Goal: Task Accomplishment & Management: Manage account settings

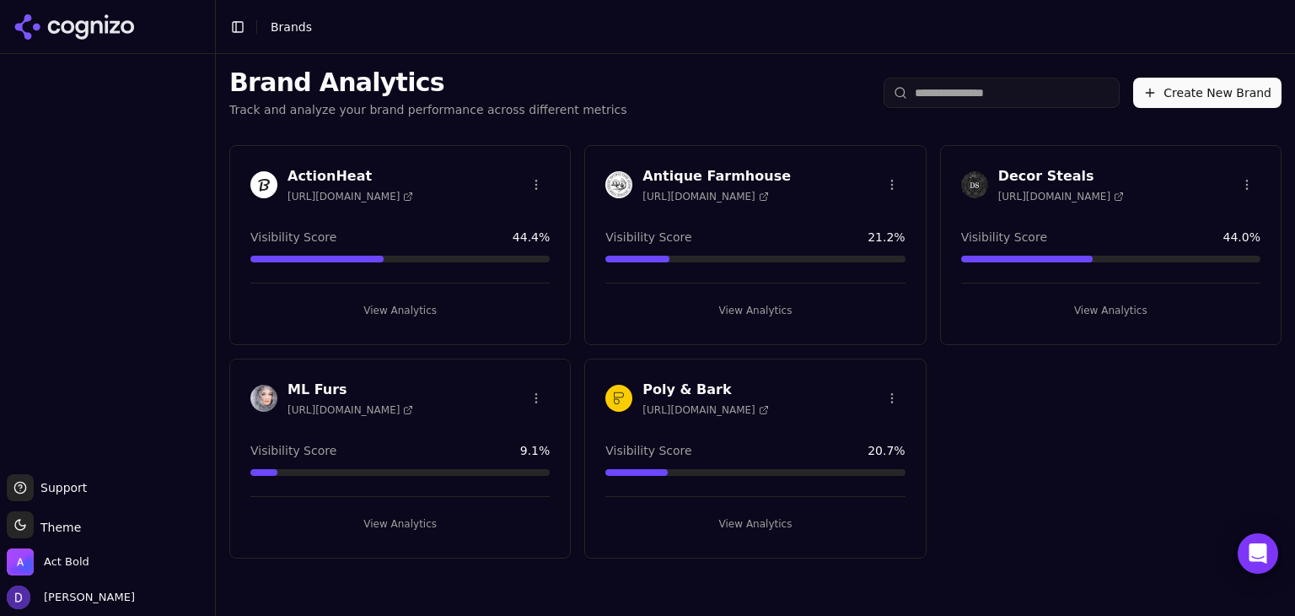
click at [654, 181] on h3 "Antique Farmhouse" at bounding box center [717, 176] width 148 height 20
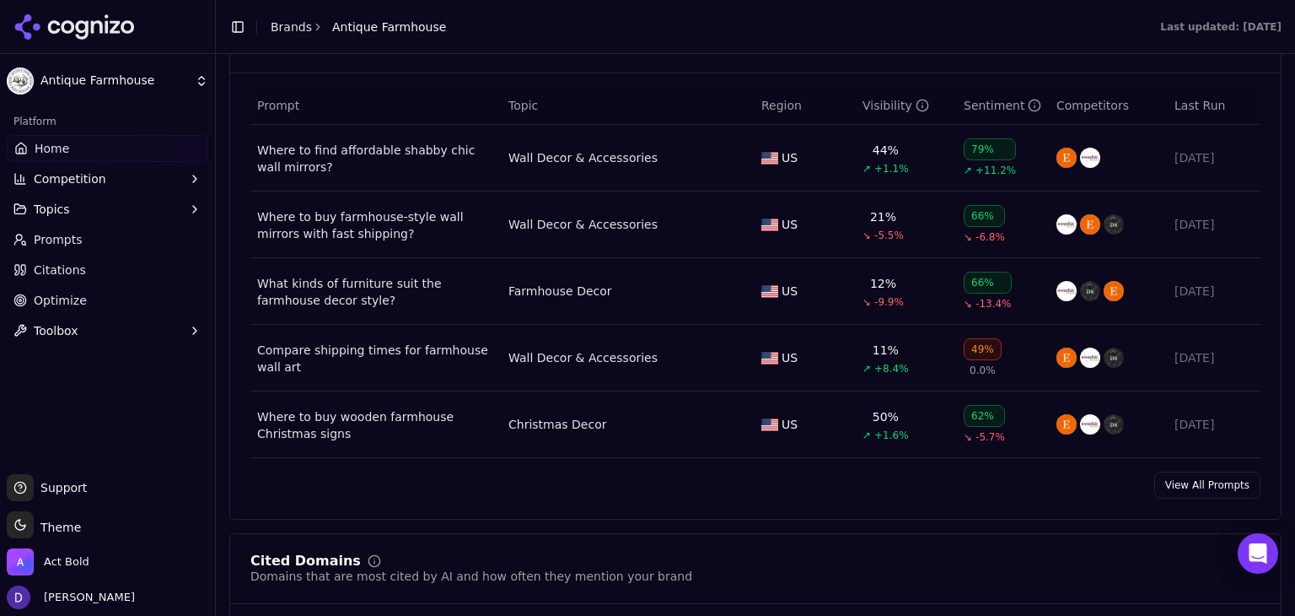
scroll to position [1317, 0]
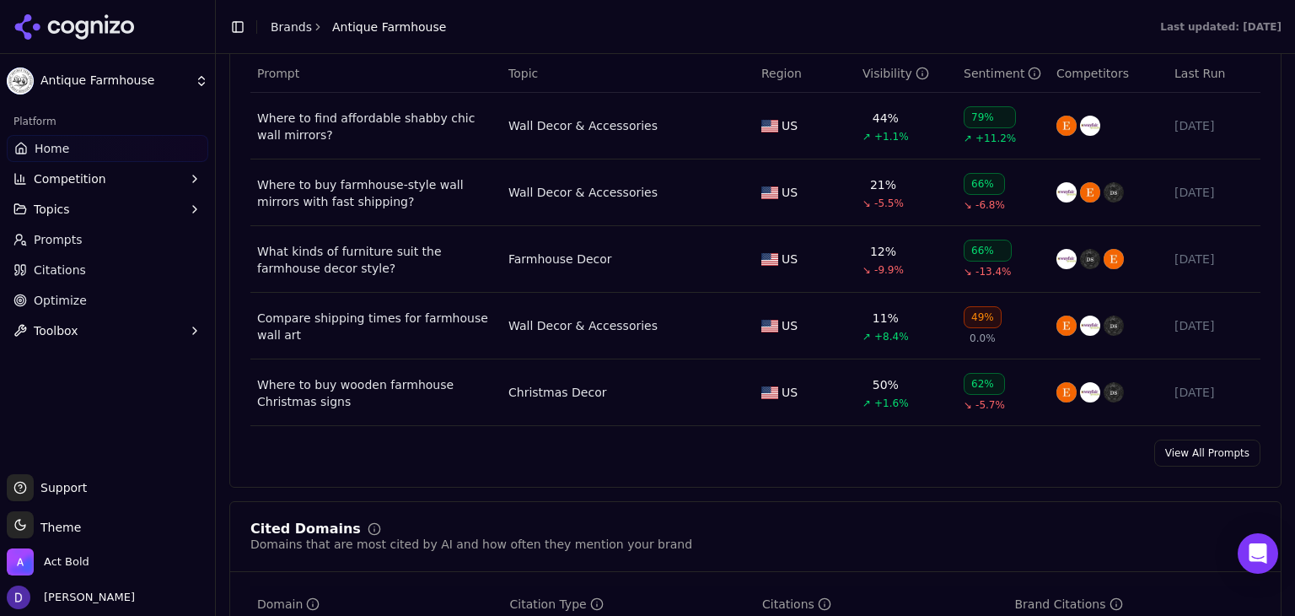
click at [1174, 460] on link "View All Prompts" at bounding box center [1207, 452] width 106 height 27
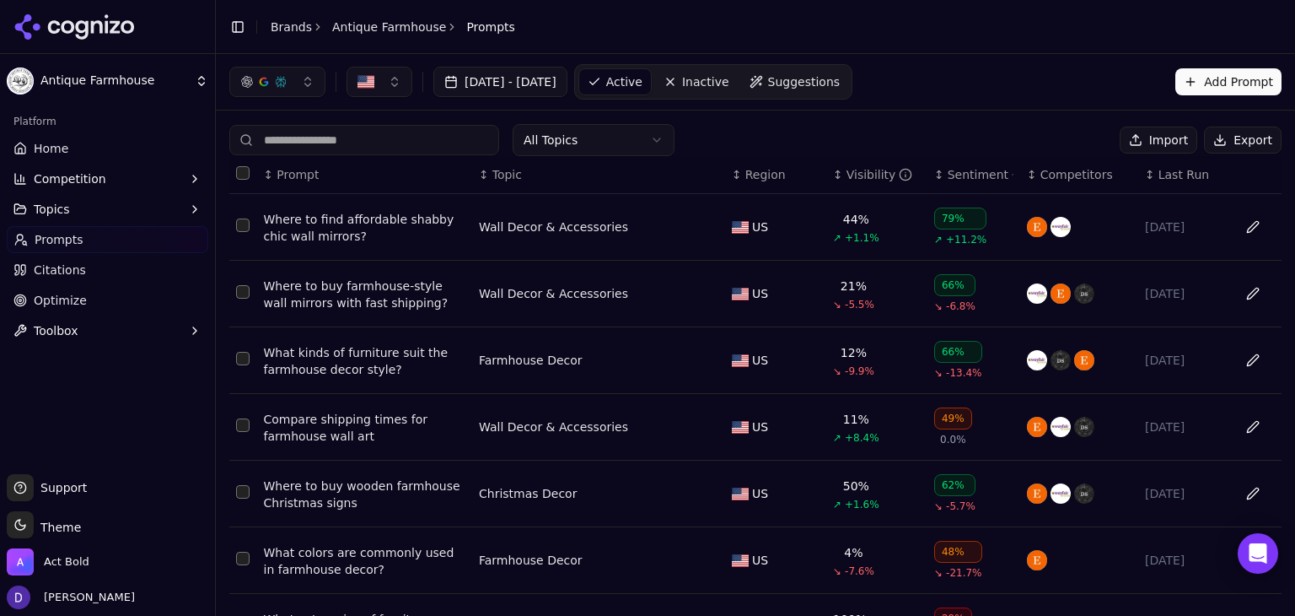
click at [1170, 138] on button "Import" at bounding box center [1159, 139] width 78 height 27
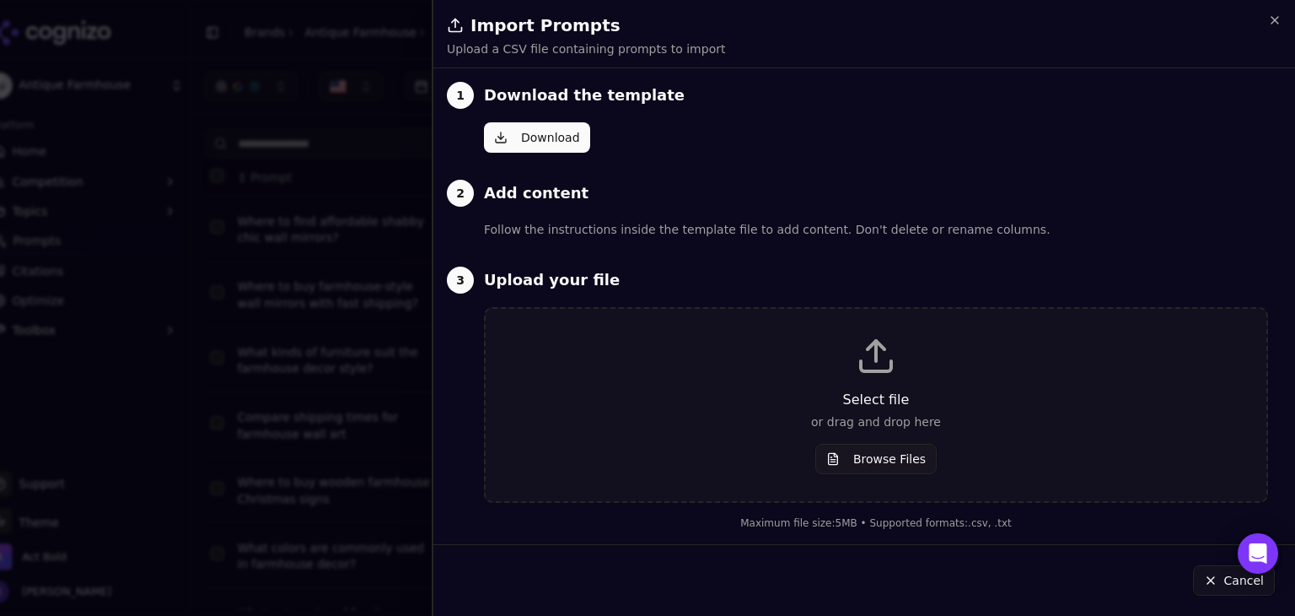
click at [545, 141] on button "Download" at bounding box center [537, 137] width 106 height 30
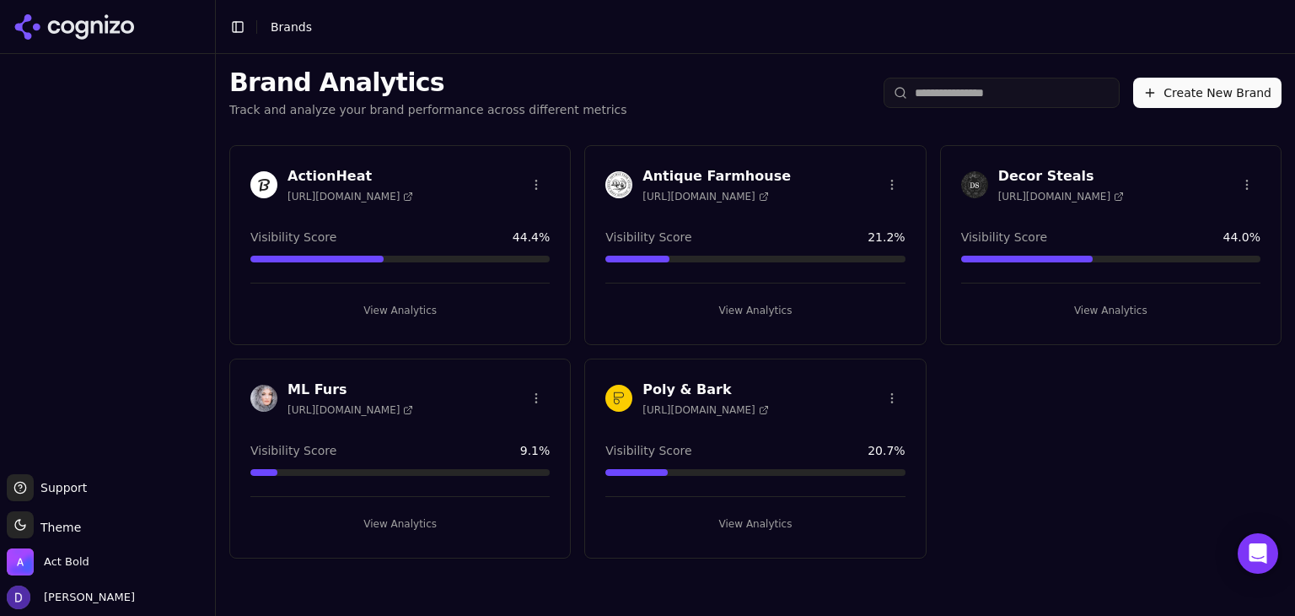
click at [719, 182] on h3 "Antique Farmhouse" at bounding box center [717, 176] width 148 height 20
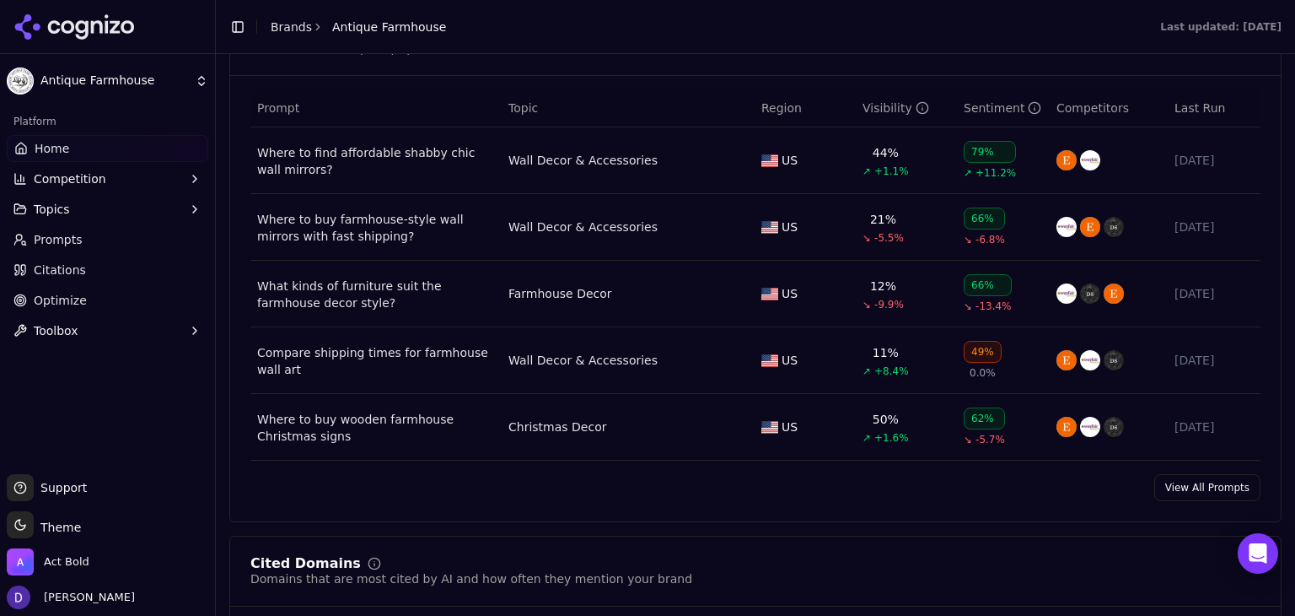
scroll to position [1349, 0]
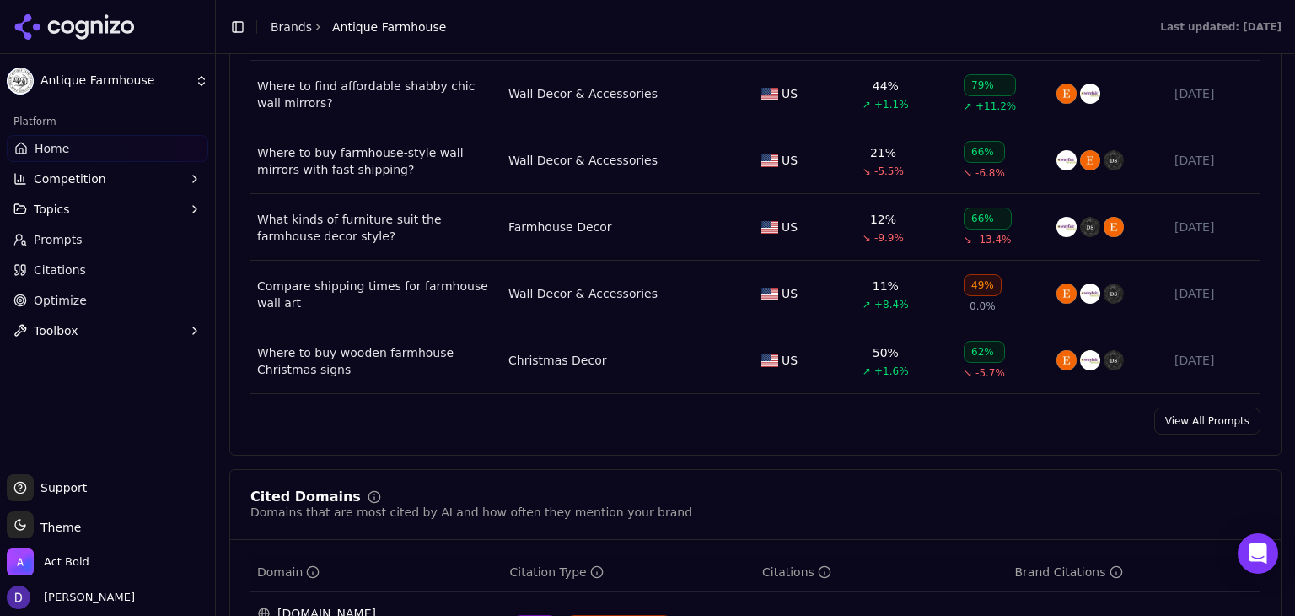
click at [1168, 412] on link "View All Prompts" at bounding box center [1207, 420] width 106 height 27
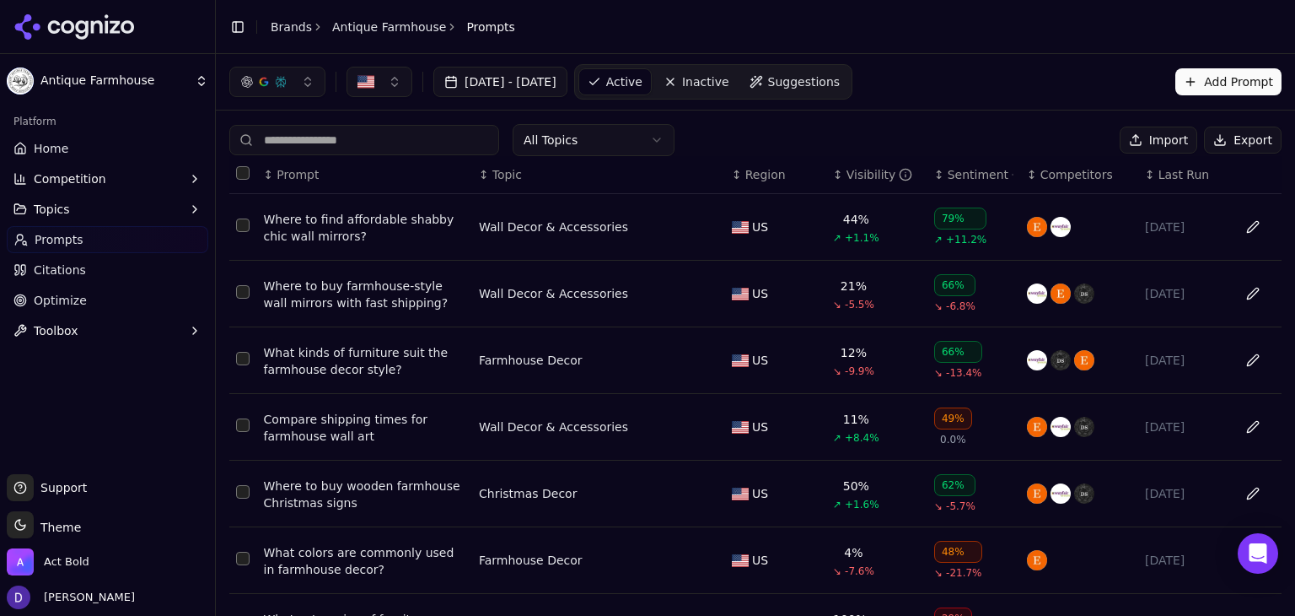
click at [1213, 131] on button "Export" at bounding box center [1243, 139] width 78 height 27
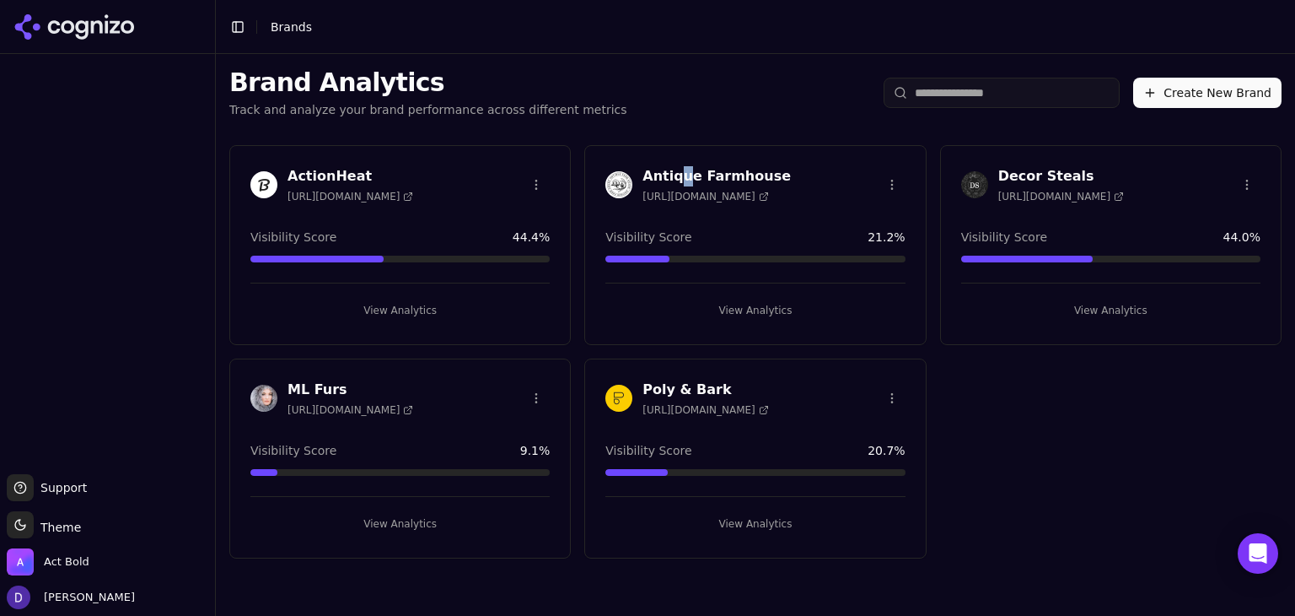
click at [680, 178] on h3 "Antique Farmhouse" at bounding box center [717, 176] width 148 height 20
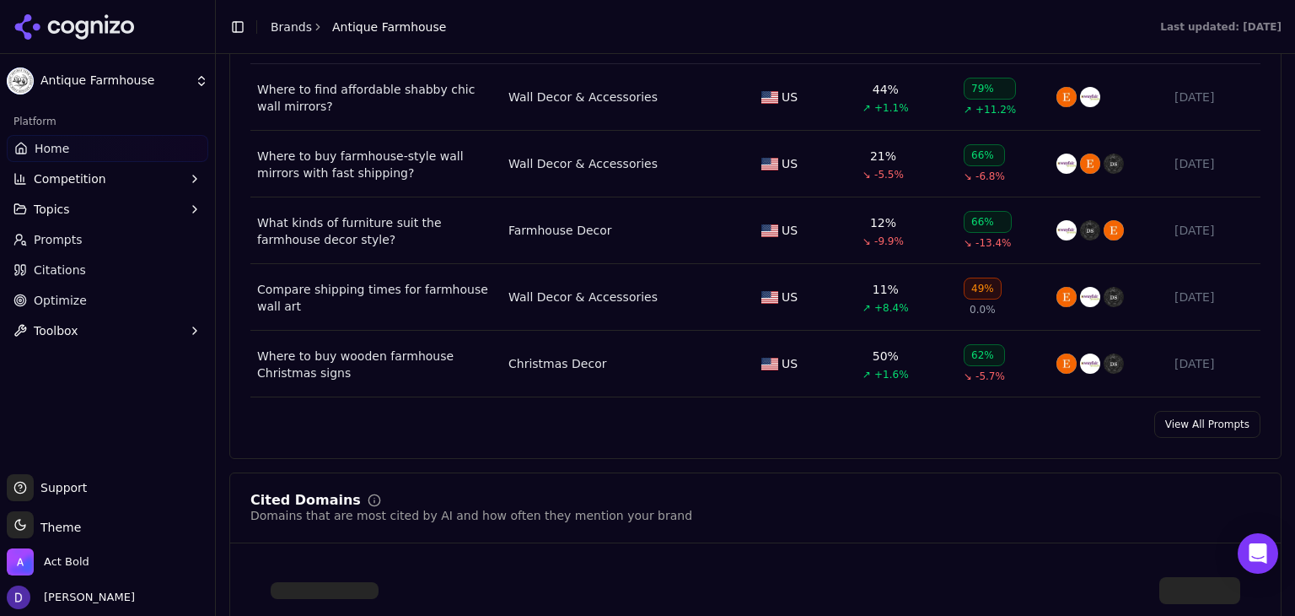
scroll to position [1349, 0]
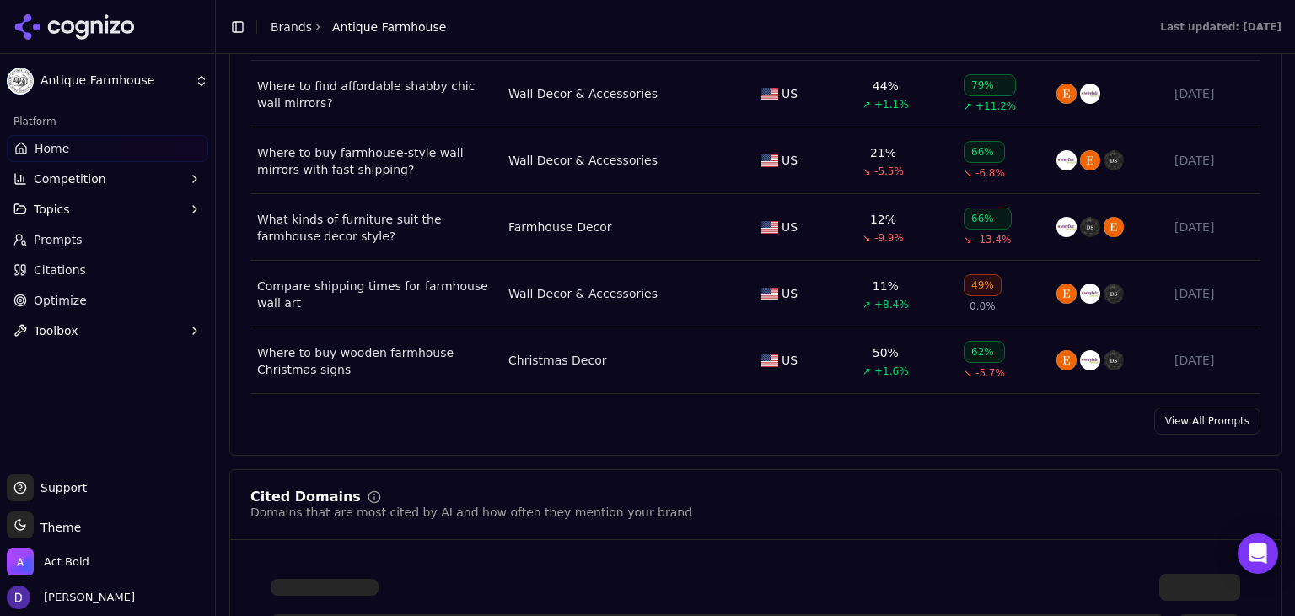
click at [1186, 427] on link "View All Prompts" at bounding box center [1207, 420] width 106 height 27
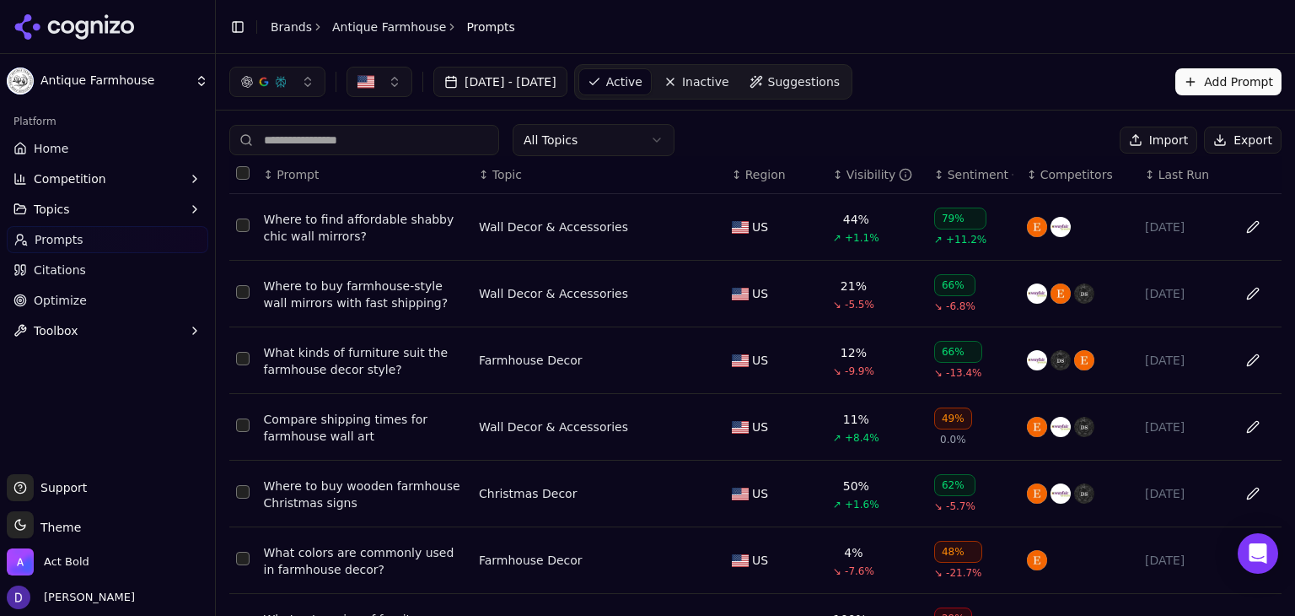
click at [1157, 143] on button "Import" at bounding box center [1159, 139] width 78 height 27
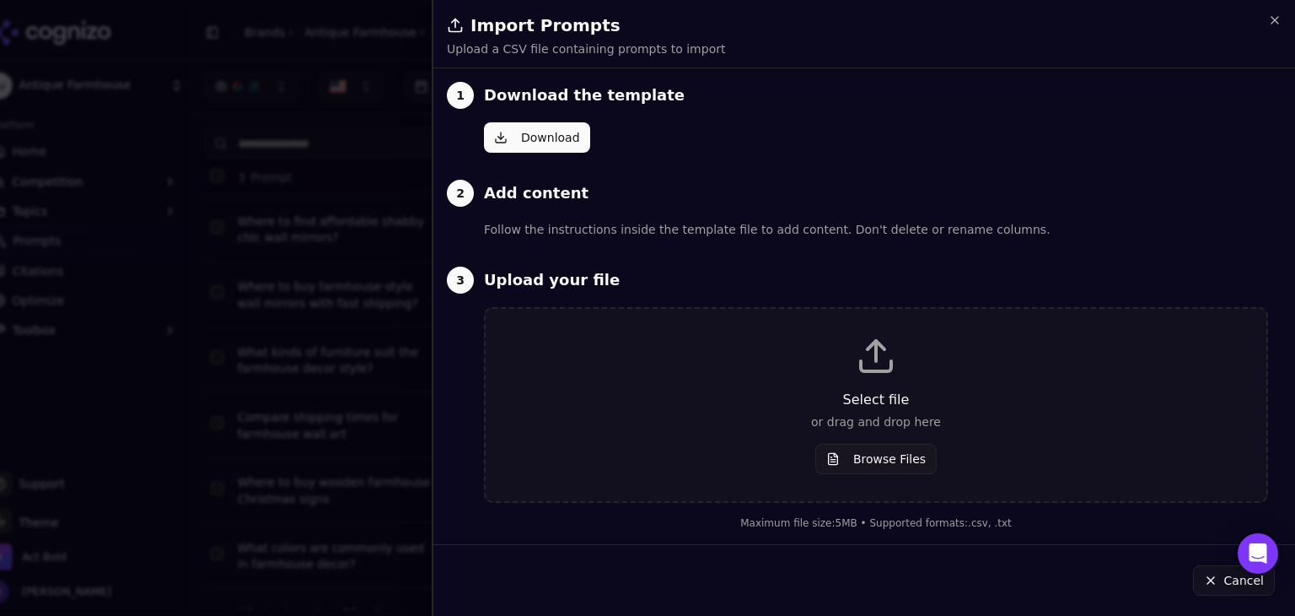
click at [860, 456] on button "Browse Files" at bounding box center [875, 459] width 121 height 30
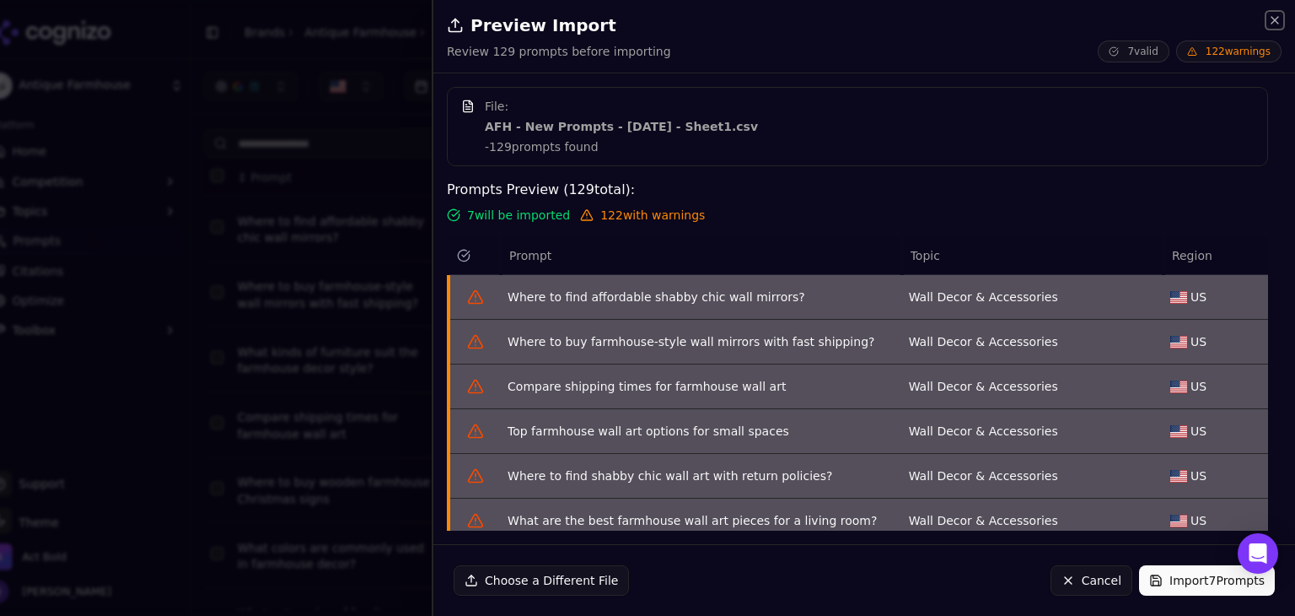
click at [1272, 25] on icon "button" at bounding box center [1274, 19] width 13 height 13
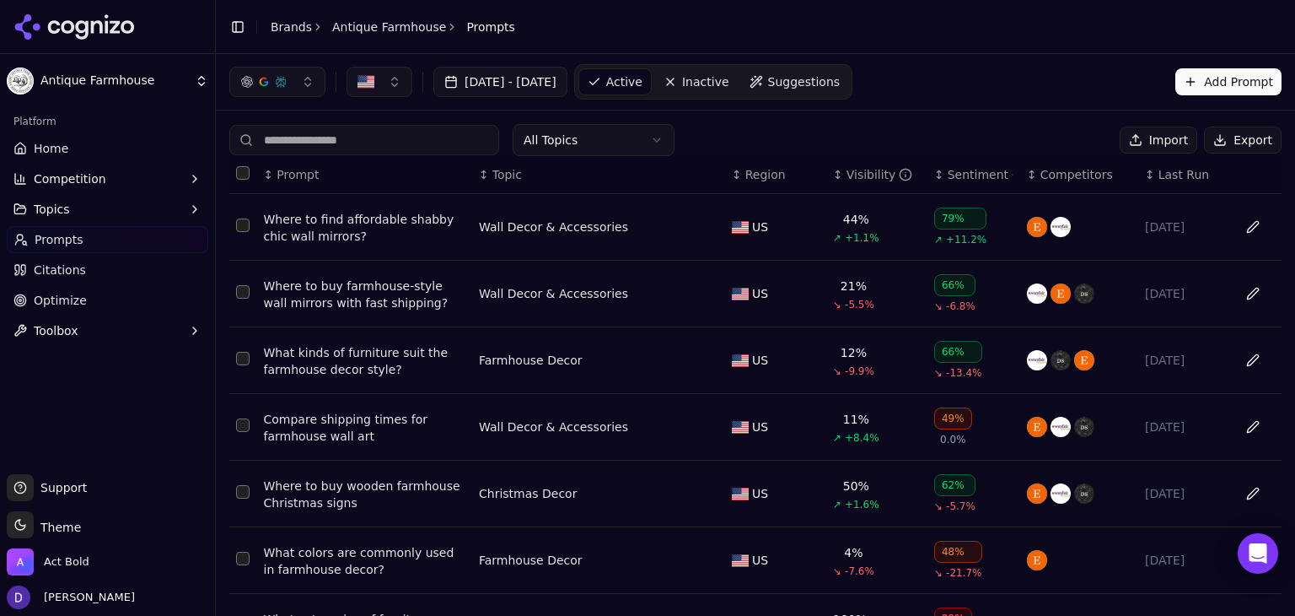
click at [1153, 137] on button "Import" at bounding box center [1159, 139] width 78 height 27
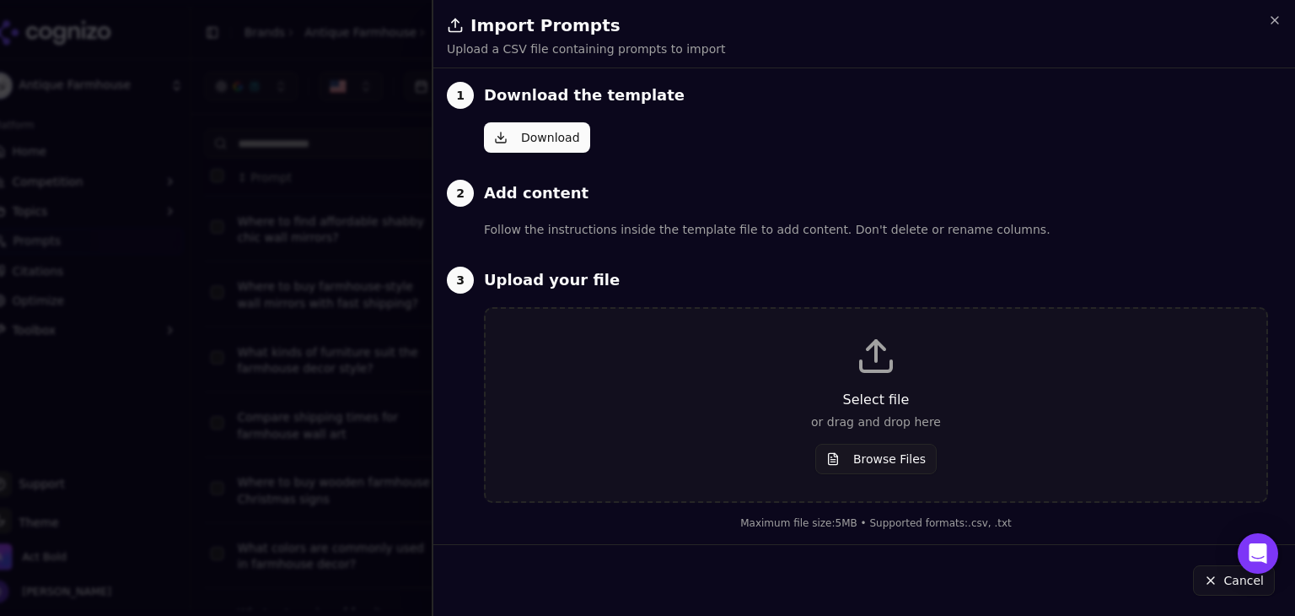
click at [877, 444] on button "Browse Files" at bounding box center [875, 459] width 121 height 30
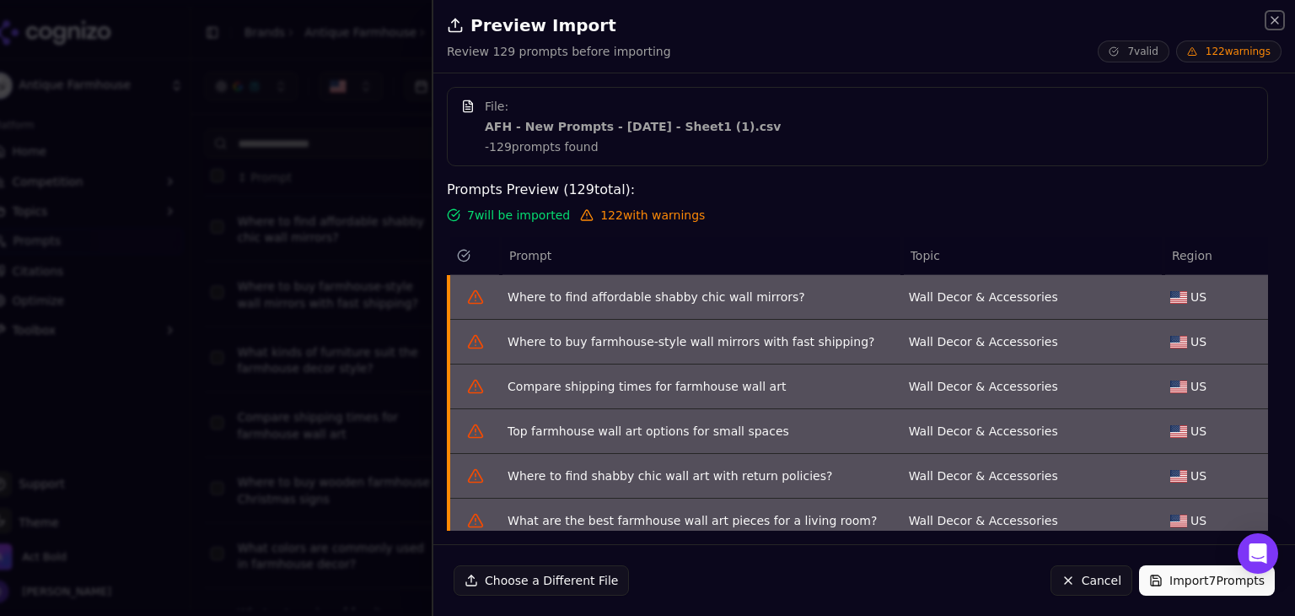
click at [1275, 21] on icon "button" at bounding box center [1274, 19] width 13 height 13
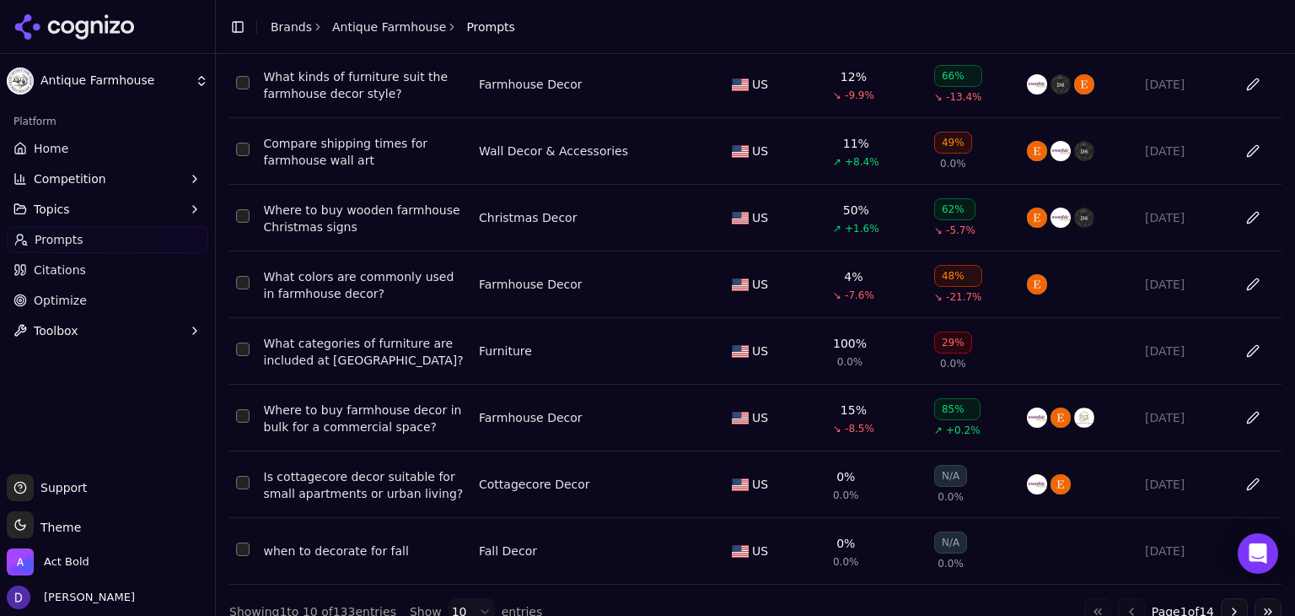
scroll to position [312, 0]
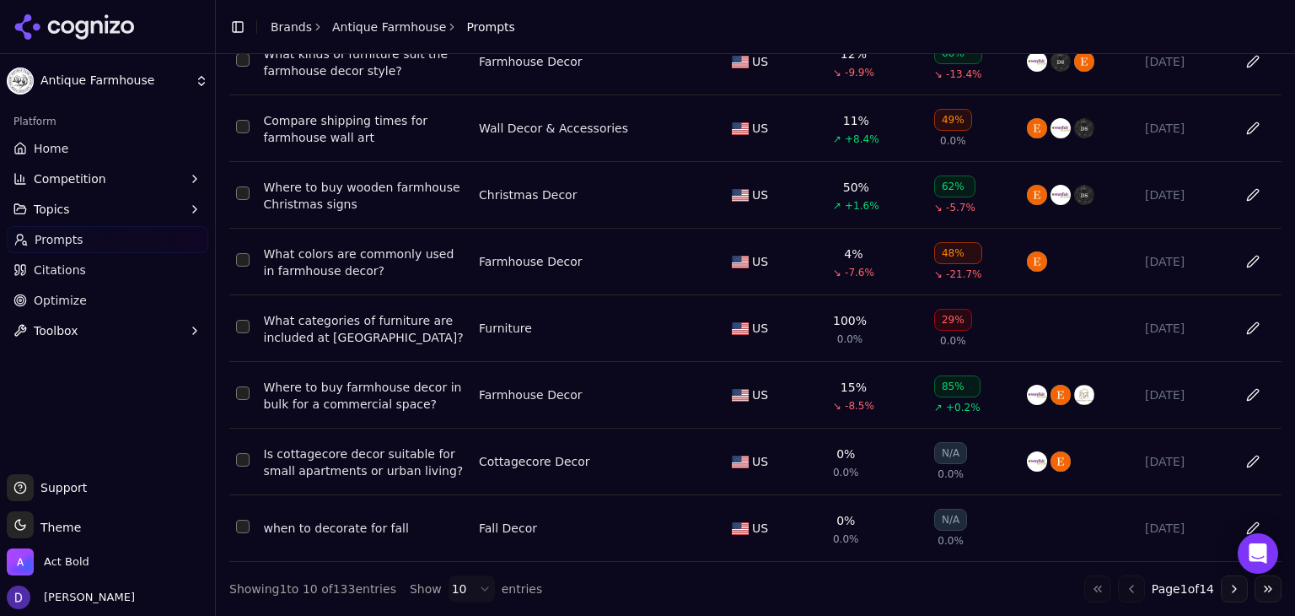
click at [456, 588] on html "Antique Farmhouse Platform Home Competition Topics Prompts Citations Optimize T…" at bounding box center [647, 308] width 1295 height 616
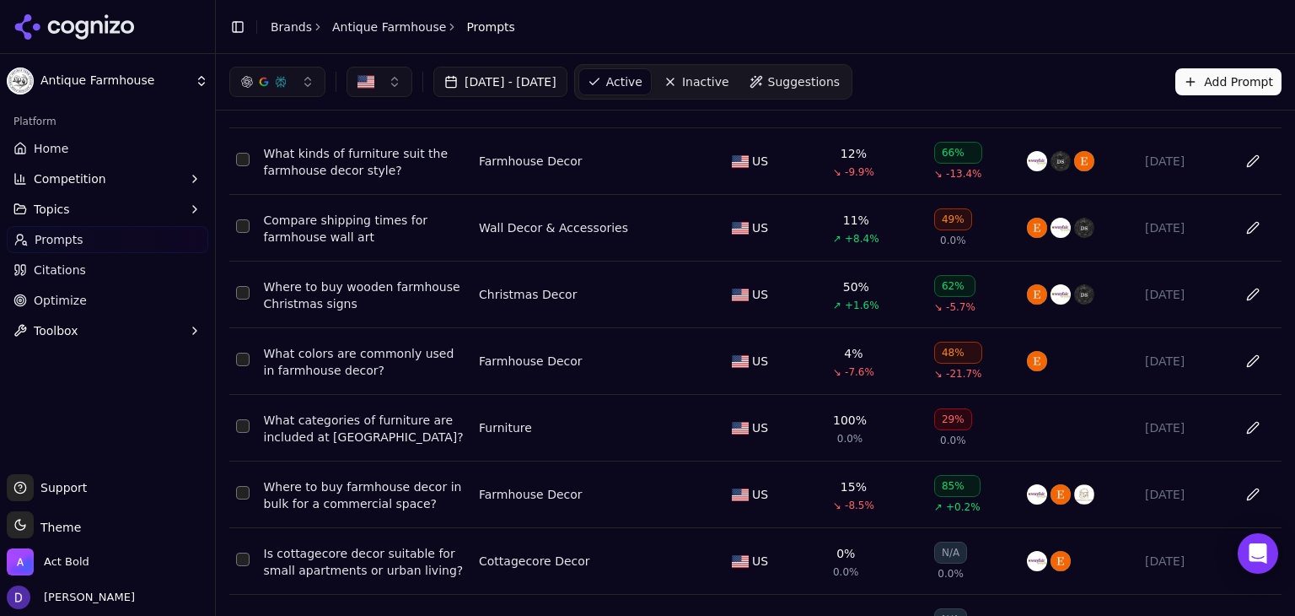
scroll to position [0, 0]
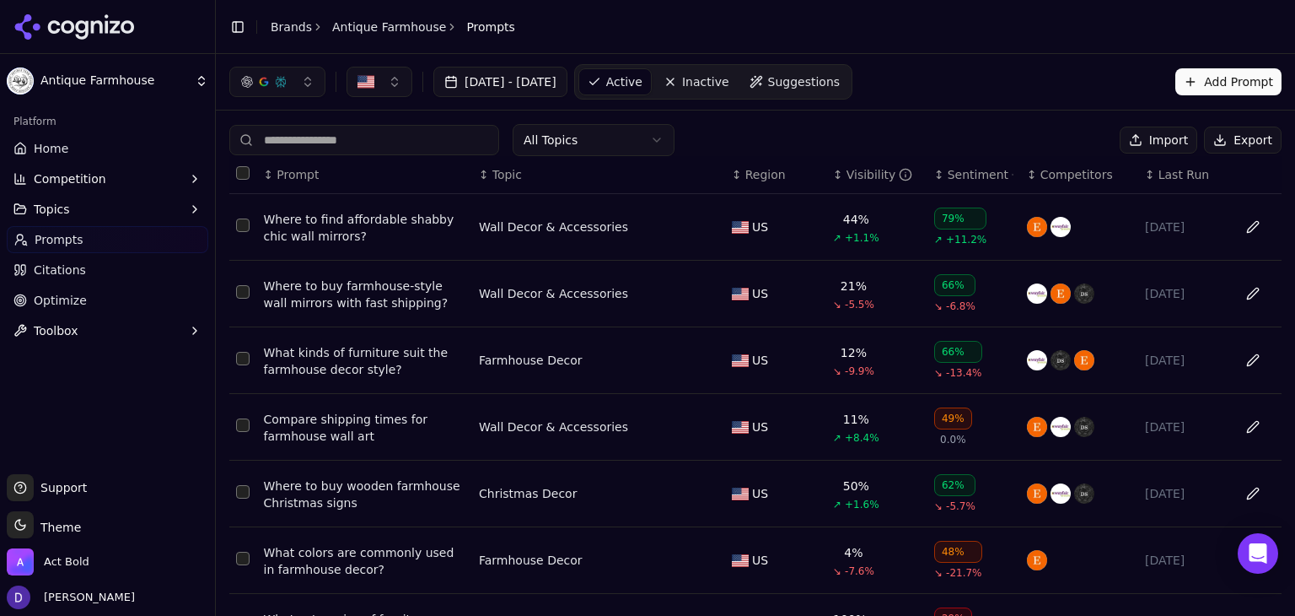
click at [296, 172] on span "Prompt" at bounding box center [298, 174] width 42 height 17
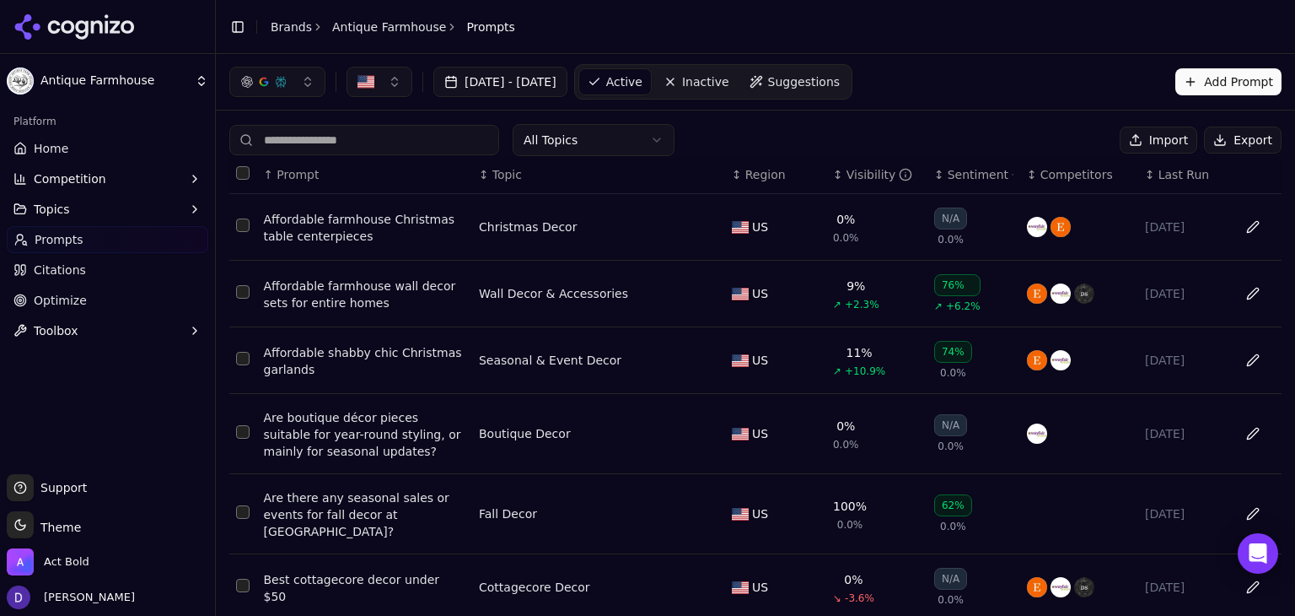
click at [287, 170] on span "Prompt" at bounding box center [298, 174] width 42 height 17
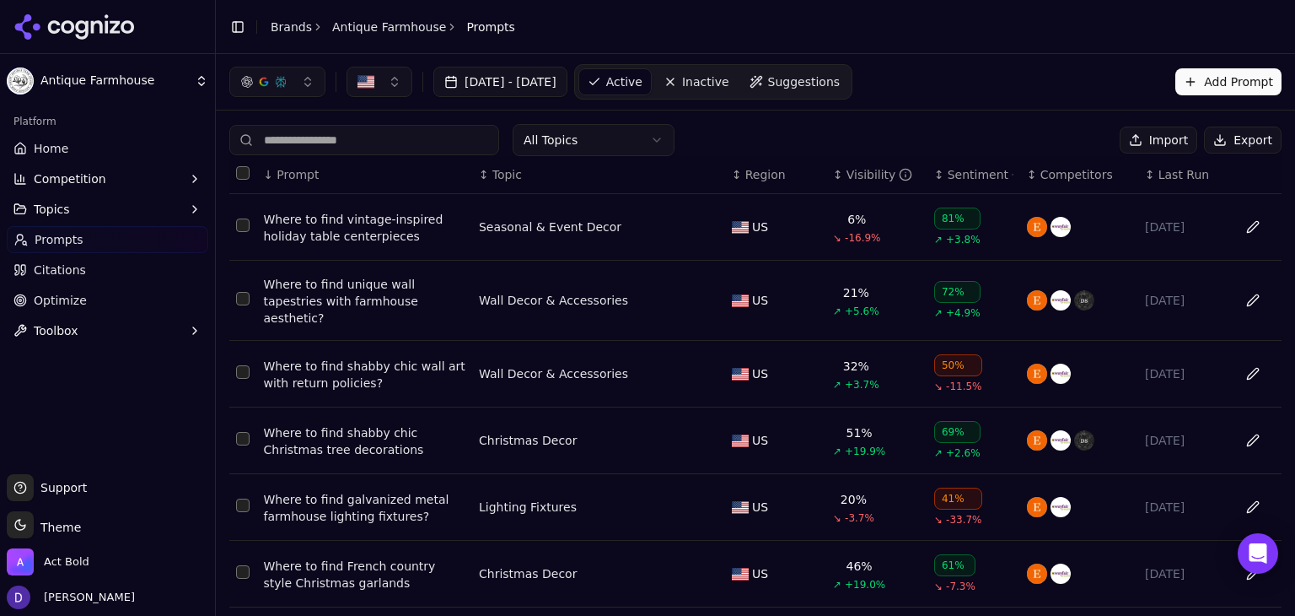
click at [239, 175] on button "Select all rows" at bounding box center [242, 172] width 13 height 13
click at [1052, 142] on button "Deactivate ( 100 )" at bounding box center [1044, 139] width 138 height 27
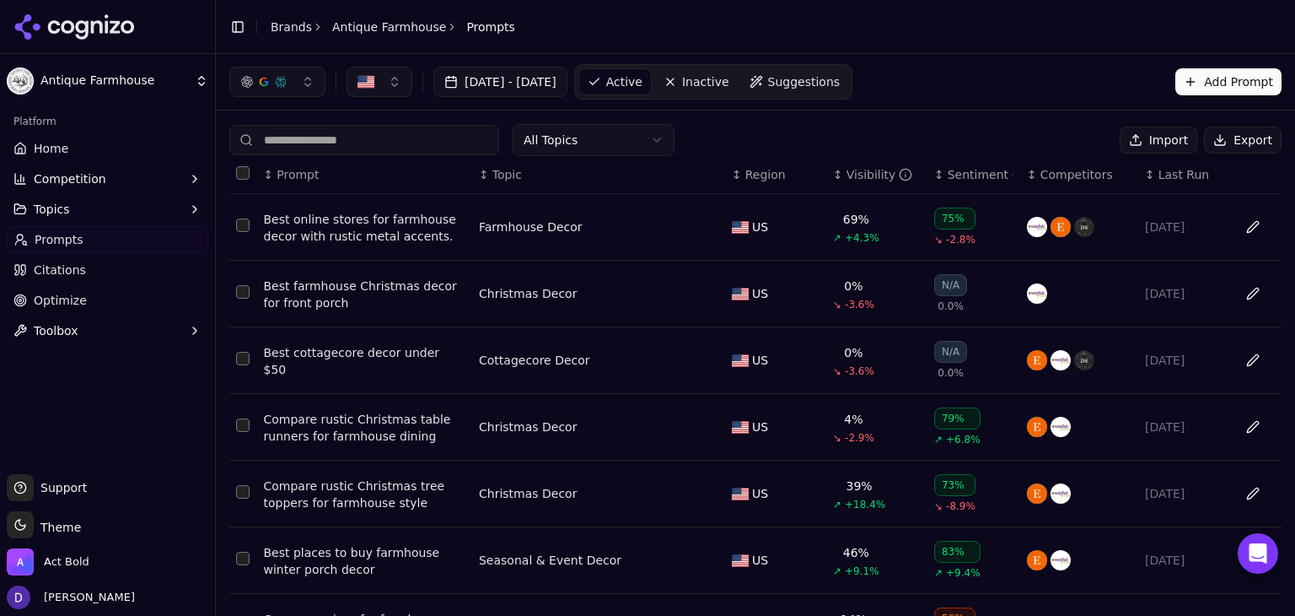
click at [243, 181] on th "Data table" at bounding box center [243, 175] width 28 height 38
click at [243, 176] on button "Select all rows" at bounding box center [242, 172] width 13 height 13
click at [1038, 143] on button "Deactivate ( 10 )" at bounding box center [1047, 139] width 131 height 27
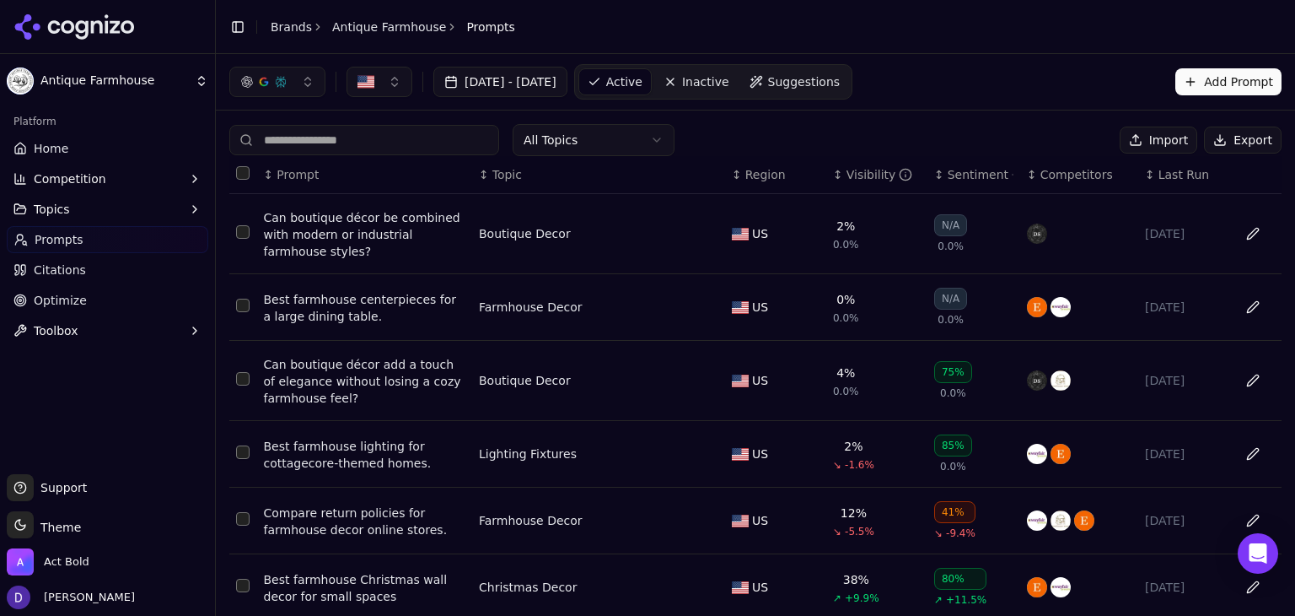
click at [242, 169] on button "Select all rows" at bounding box center [242, 172] width 13 height 13
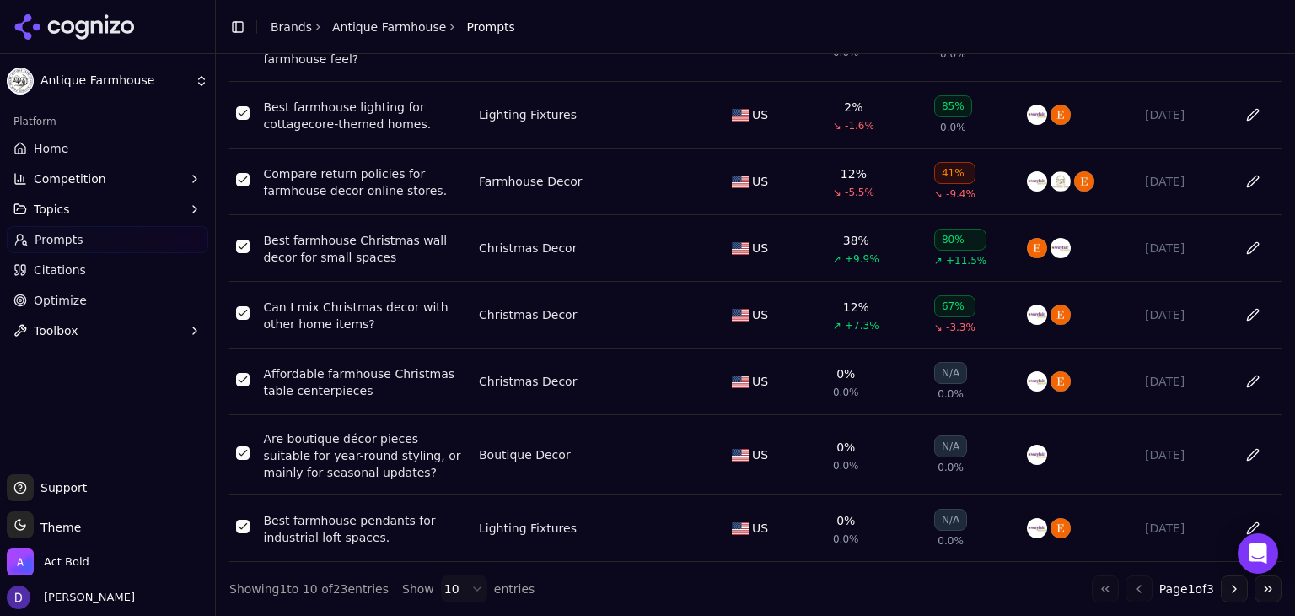
scroll to position [352, 0]
click at [409, 585] on span "Show" at bounding box center [418, 588] width 32 height 17
click at [446, 585] on html "Antique Farmhouse Platform Home Competition Topics Prompts Citations Optimize T…" at bounding box center [647, 308] width 1295 height 616
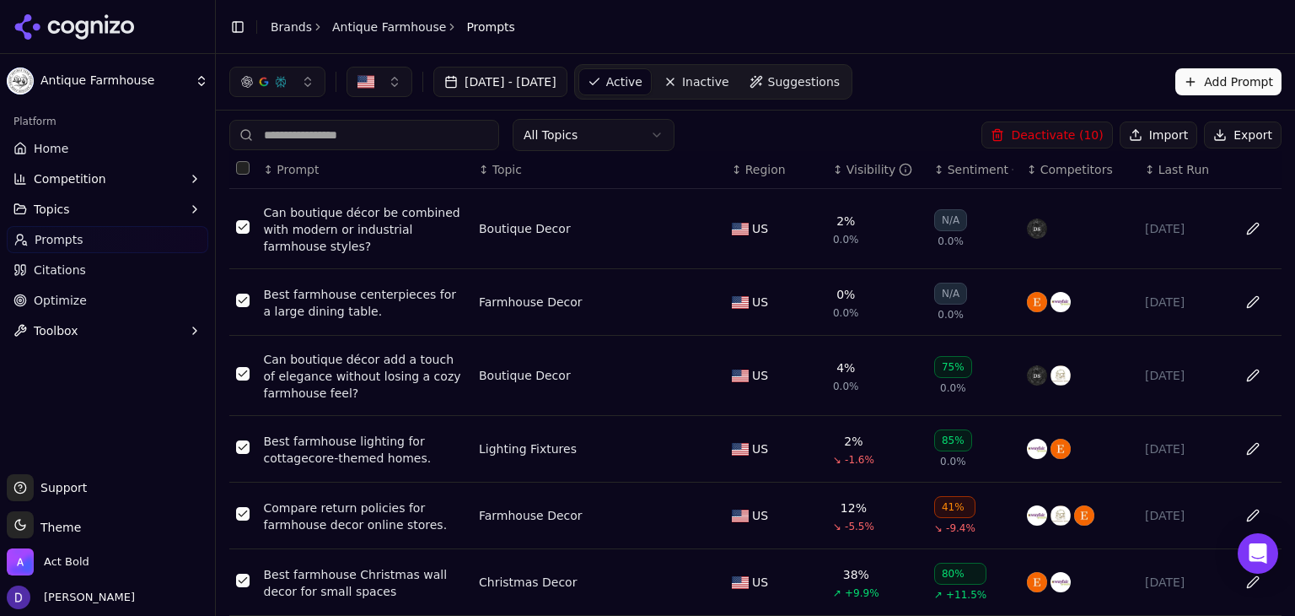
scroll to position [0, 0]
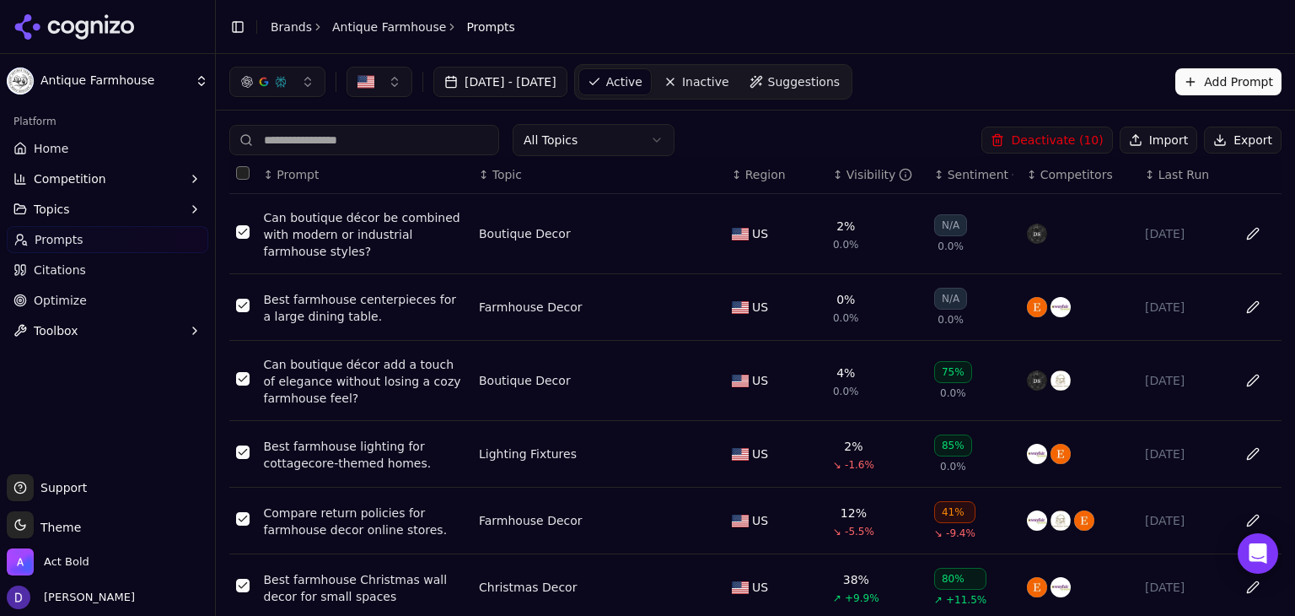
click at [246, 167] on button "Select all rows" at bounding box center [242, 172] width 13 height 13
click at [250, 173] on th "Data table" at bounding box center [243, 175] width 28 height 38
click at [243, 173] on button "Select all rows" at bounding box center [242, 172] width 13 height 13
click at [1066, 136] on button "Deactivate ( 23 )" at bounding box center [1047, 139] width 131 height 27
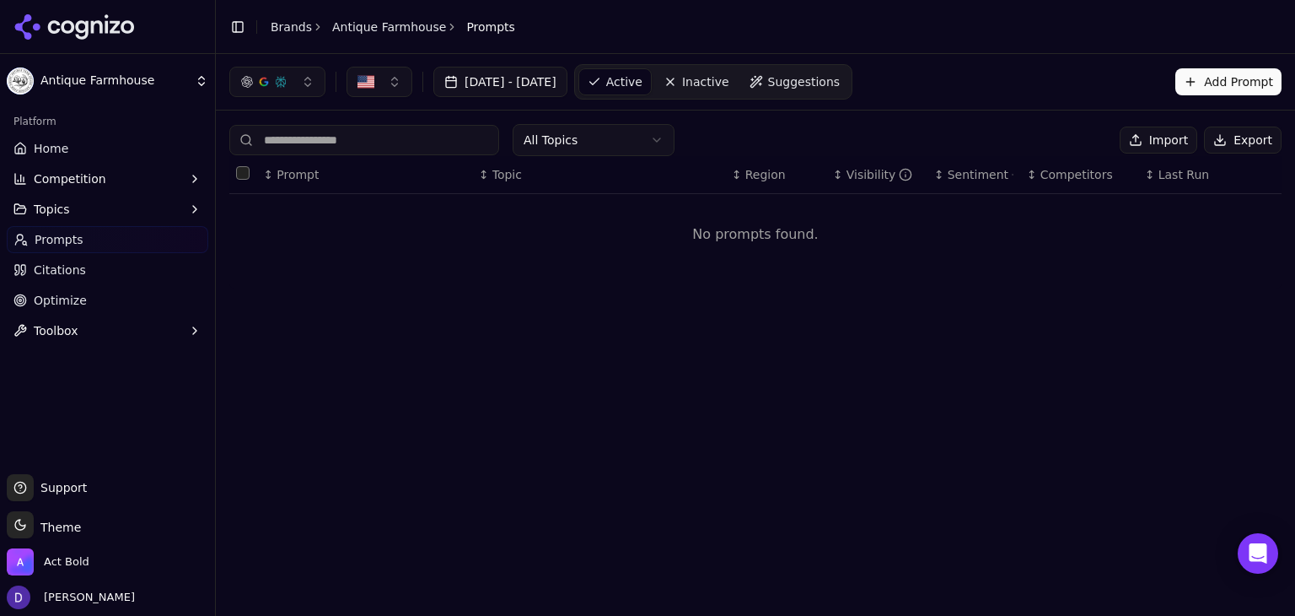
click at [1213, 78] on button "Add Prompt" at bounding box center [1229, 81] width 106 height 27
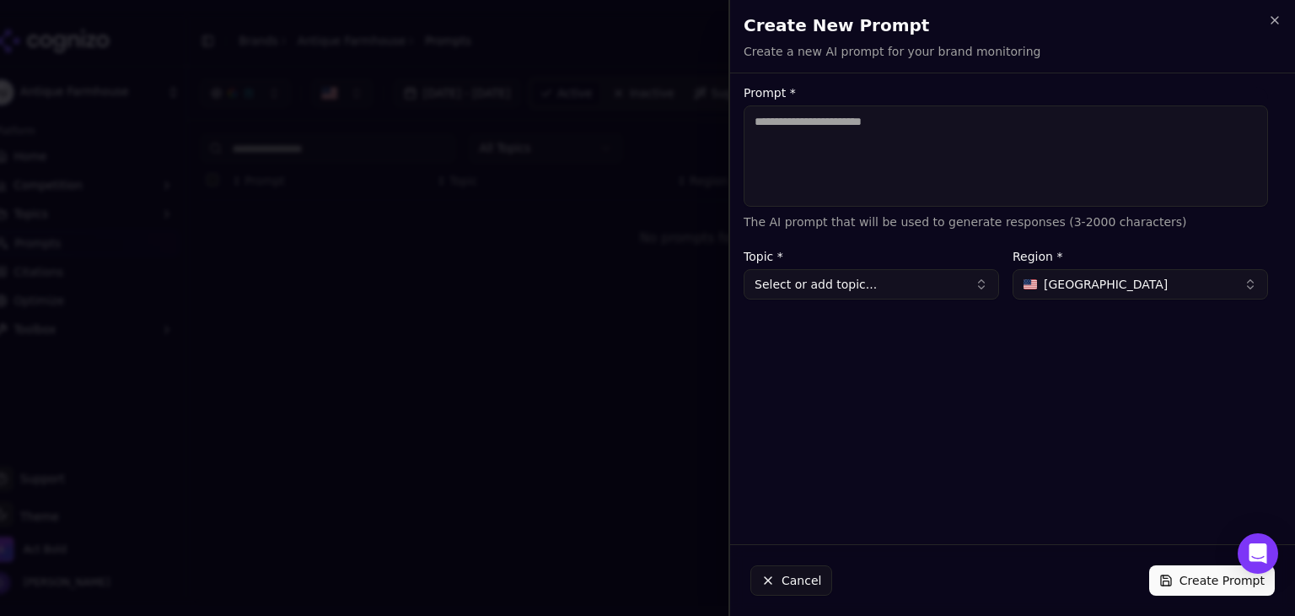
click at [621, 184] on div at bounding box center [647, 308] width 1295 height 616
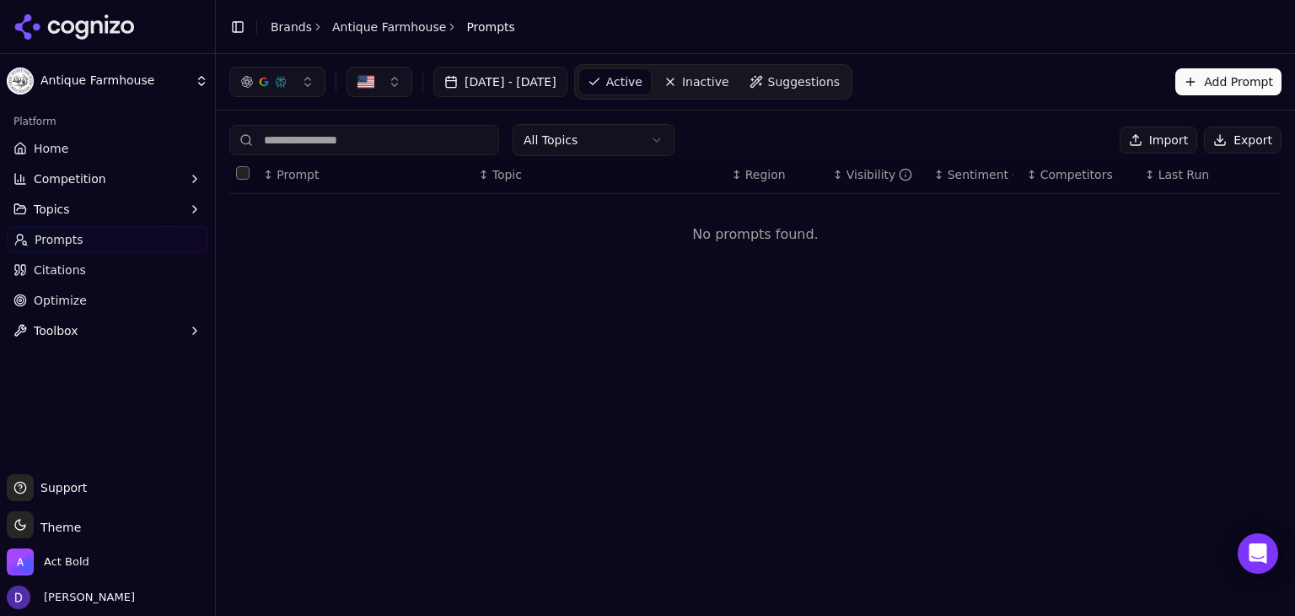
click at [1160, 139] on button "Import" at bounding box center [1159, 139] width 78 height 27
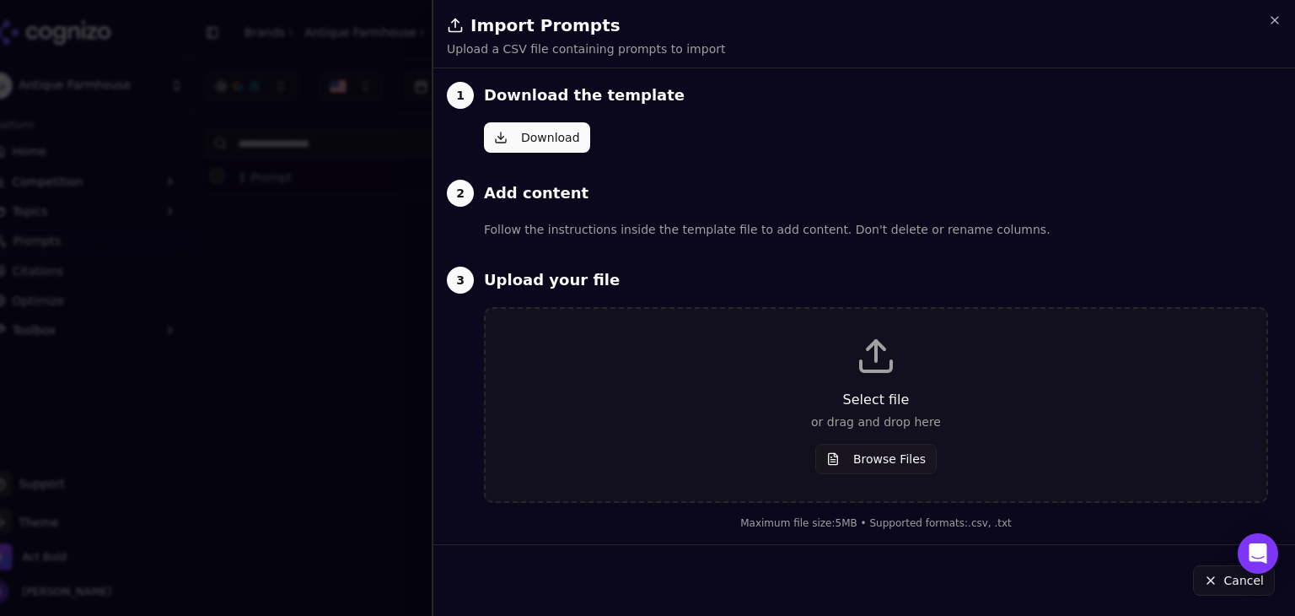
click at [891, 426] on p "or drag and drop here" at bounding box center [876, 421] width 727 height 17
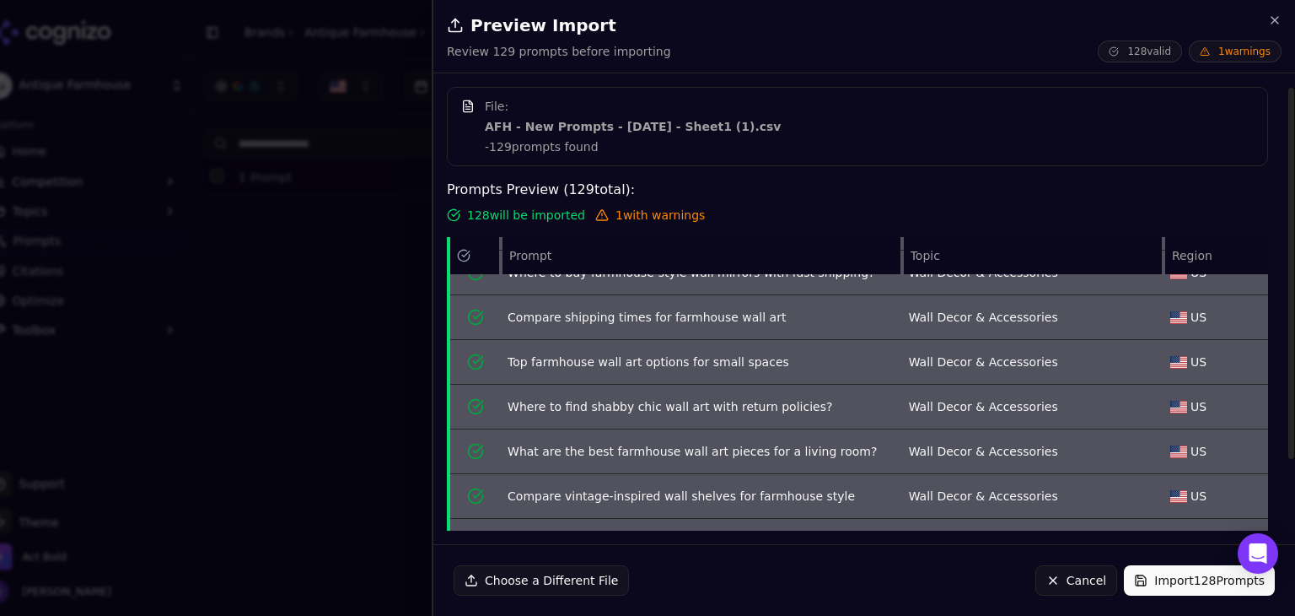
scroll to position [112, 0]
click at [625, 223] on div "Prompts Preview ( 129 total): 128 will be imported 1 with warnings Prompt Topic…" at bounding box center [857, 397] width 821 height 435
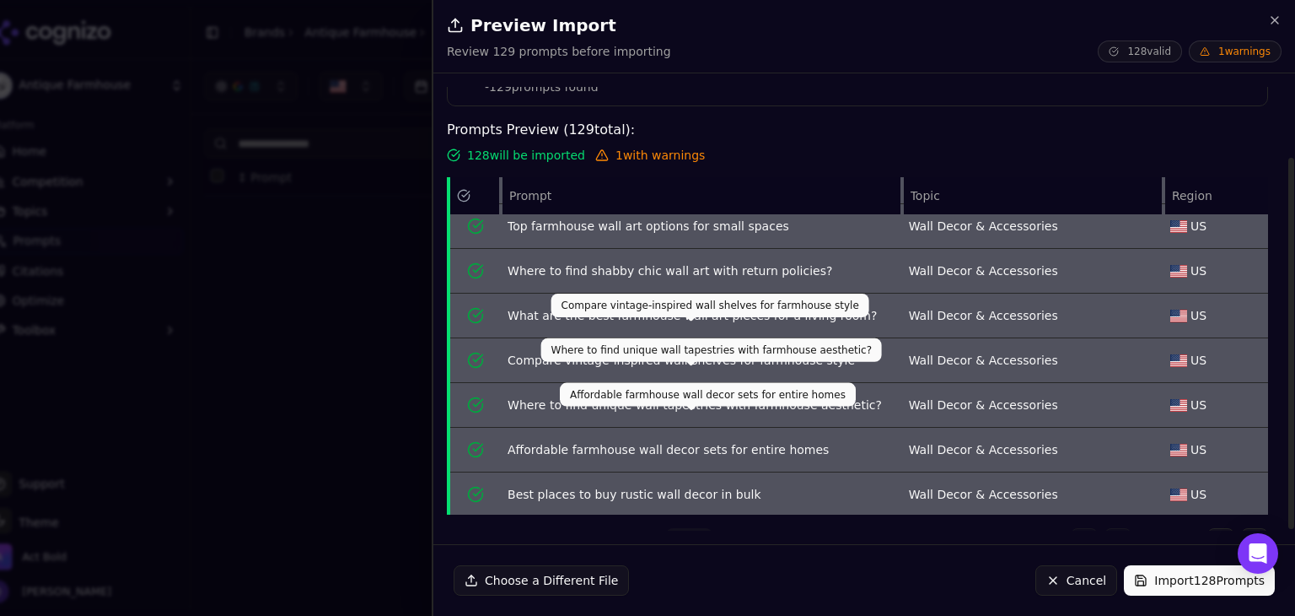
scroll to position [83, 0]
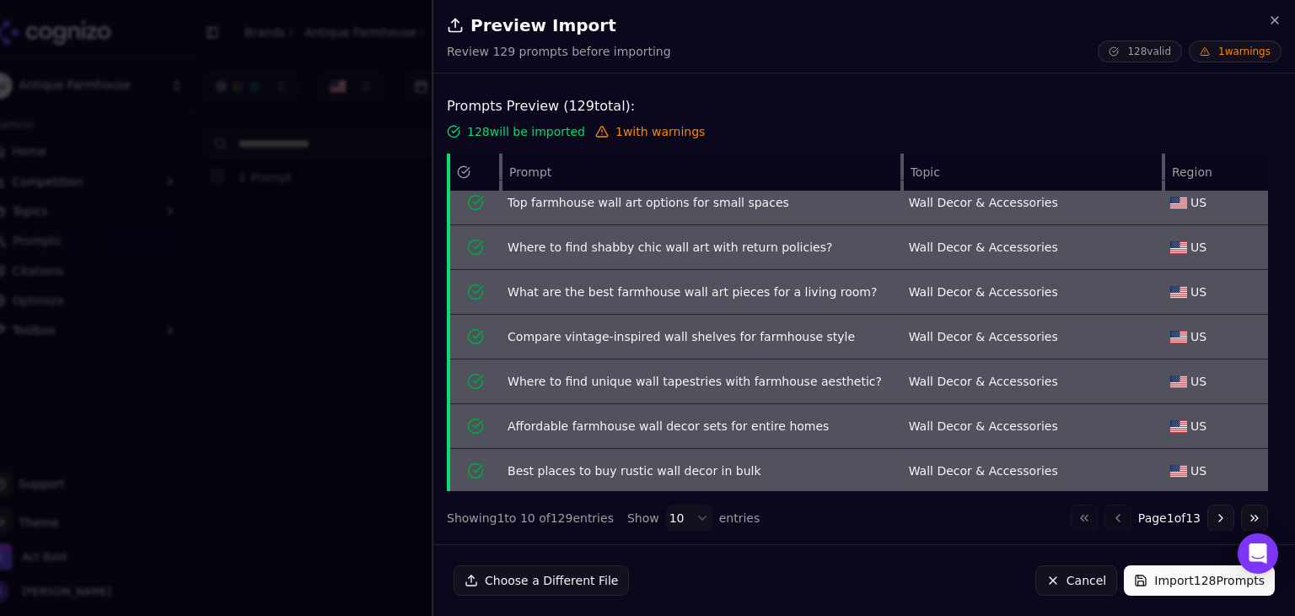
click at [1184, 580] on button "Import 128 Prompts" at bounding box center [1199, 580] width 151 height 30
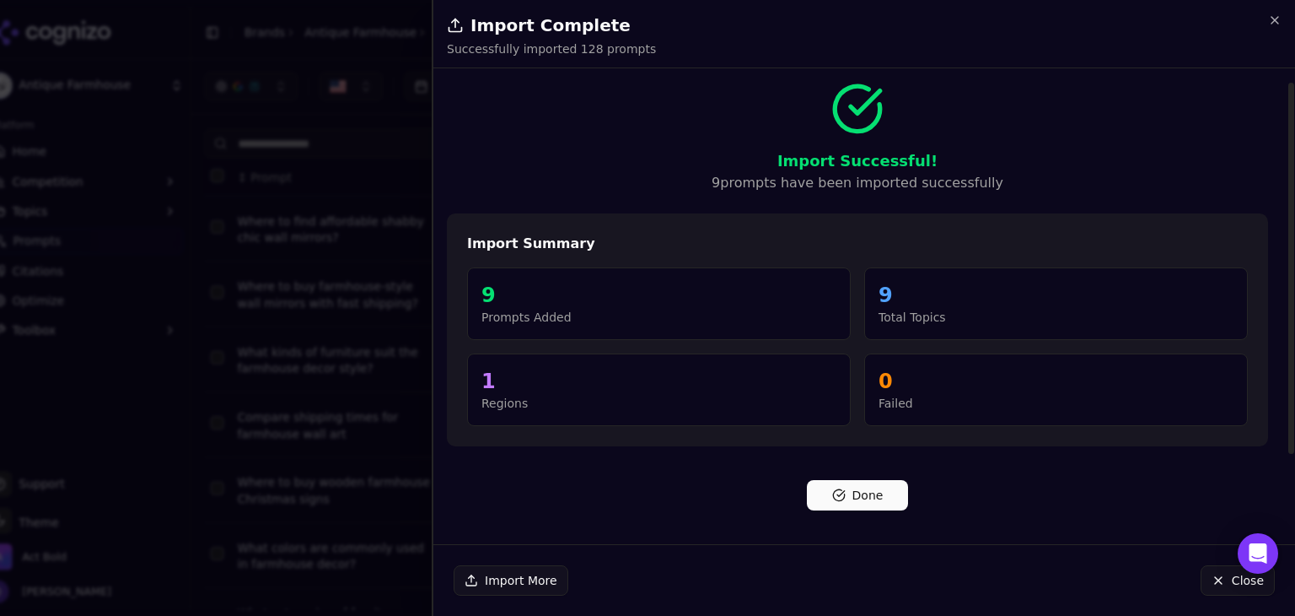
scroll to position [0, 0]
click at [847, 500] on button "Done" at bounding box center [857, 495] width 101 height 30
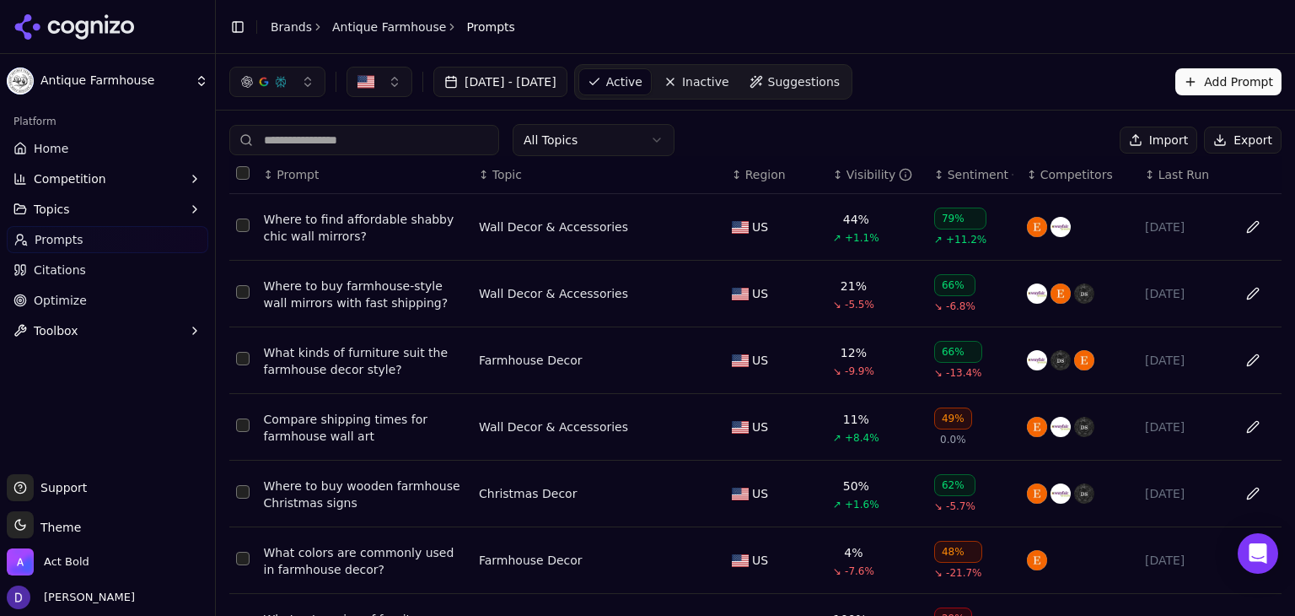
click at [138, 153] on link "Home" at bounding box center [108, 148] width 202 height 27
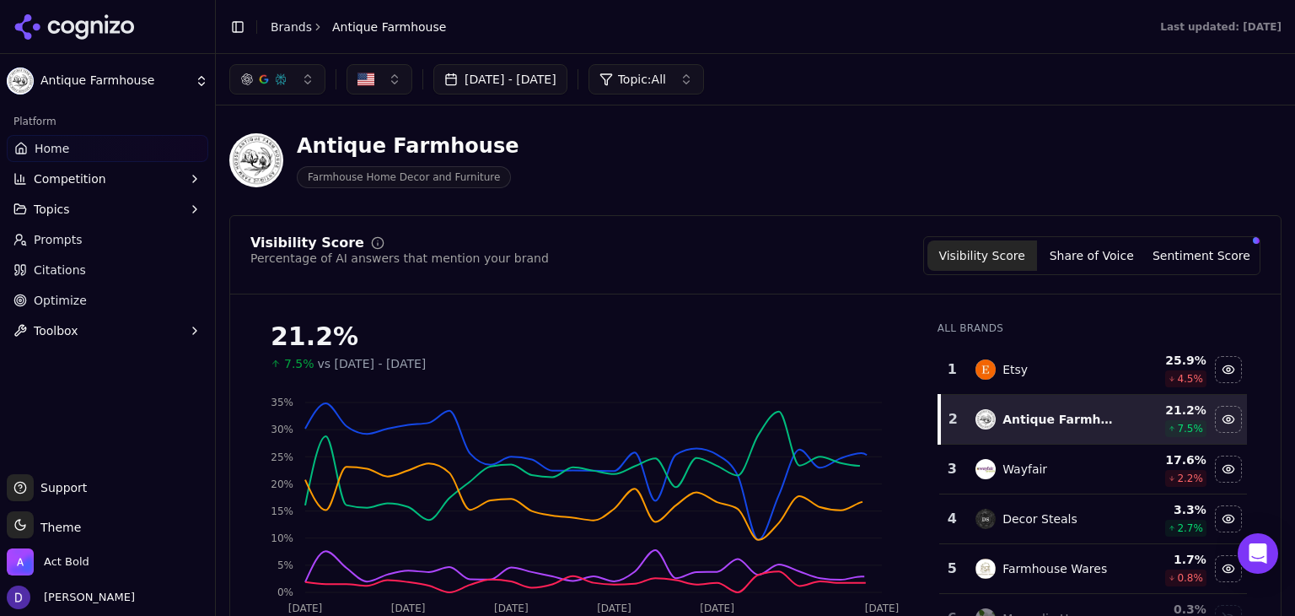
click at [488, 68] on button "[DATE] - [DATE]" at bounding box center [500, 79] width 134 height 30
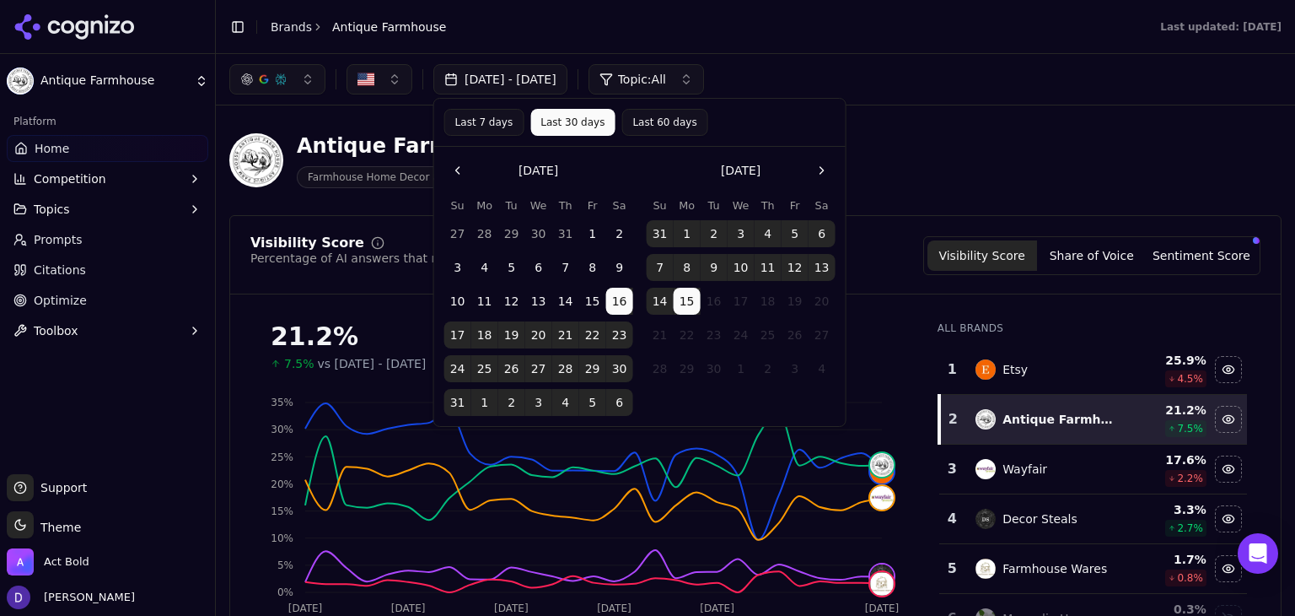
click at [465, 122] on button "Last 7 days" at bounding box center [484, 122] width 80 height 27
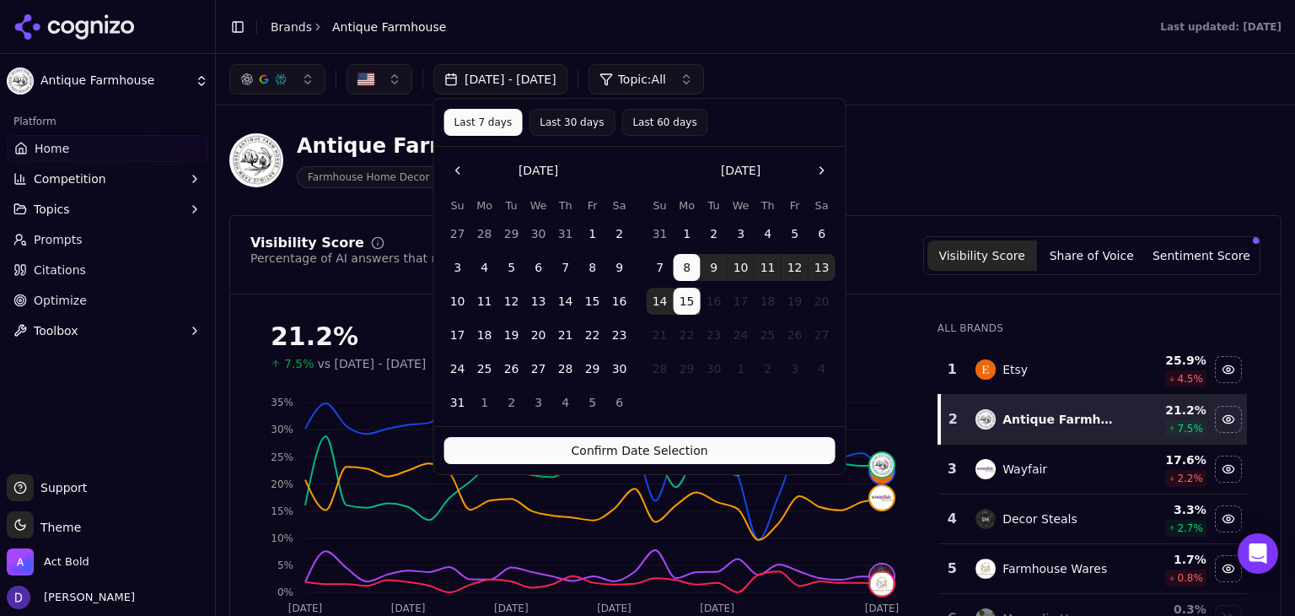
click at [557, 446] on button "Confirm Date Selection" at bounding box center [639, 450] width 391 height 27
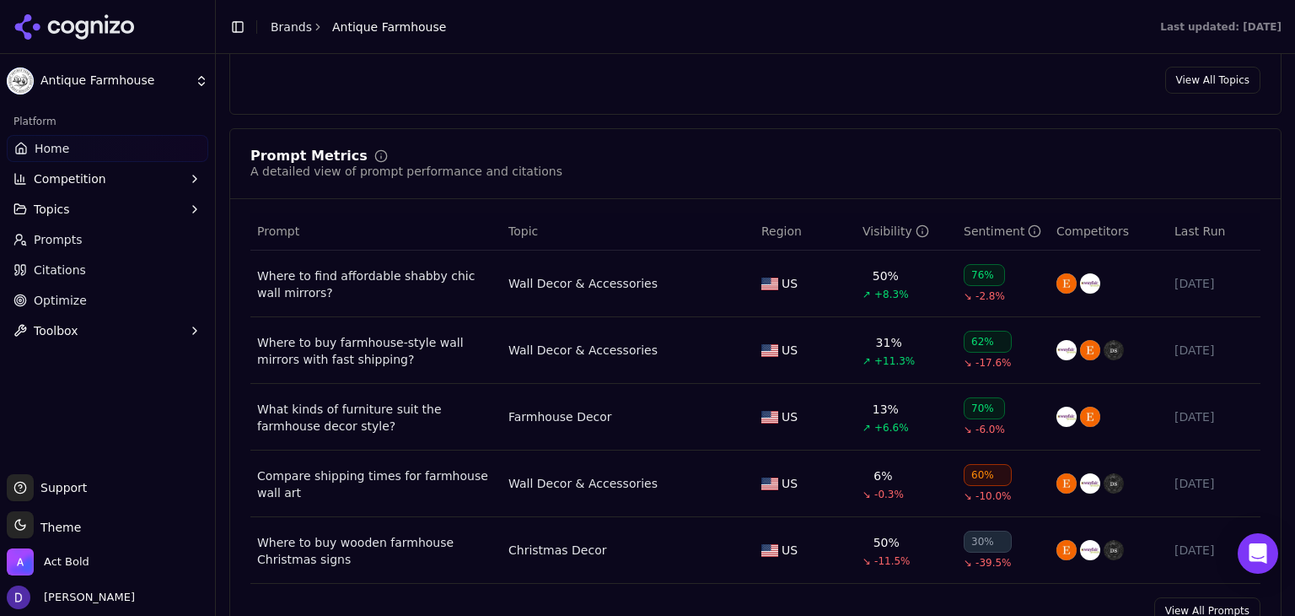
scroll to position [1236, 0]
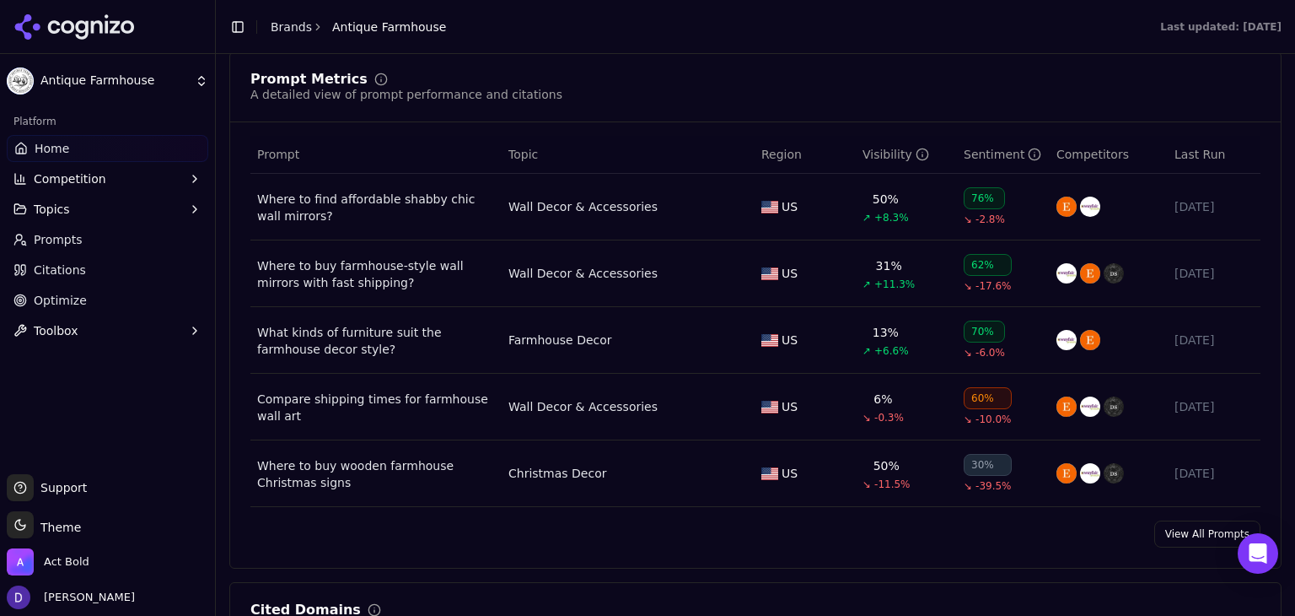
click at [1160, 530] on link "View All Prompts" at bounding box center [1207, 533] width 106 height 27
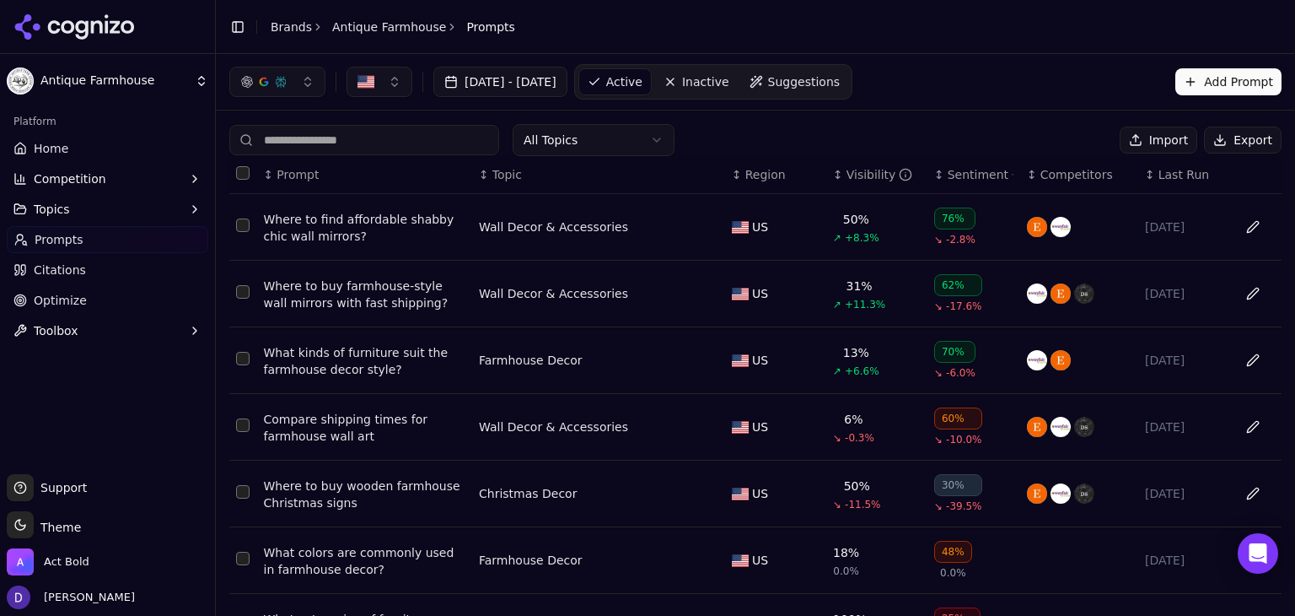
click at [110, 137] on link "Home" at bounding box center [108, 148] width 202 height 27
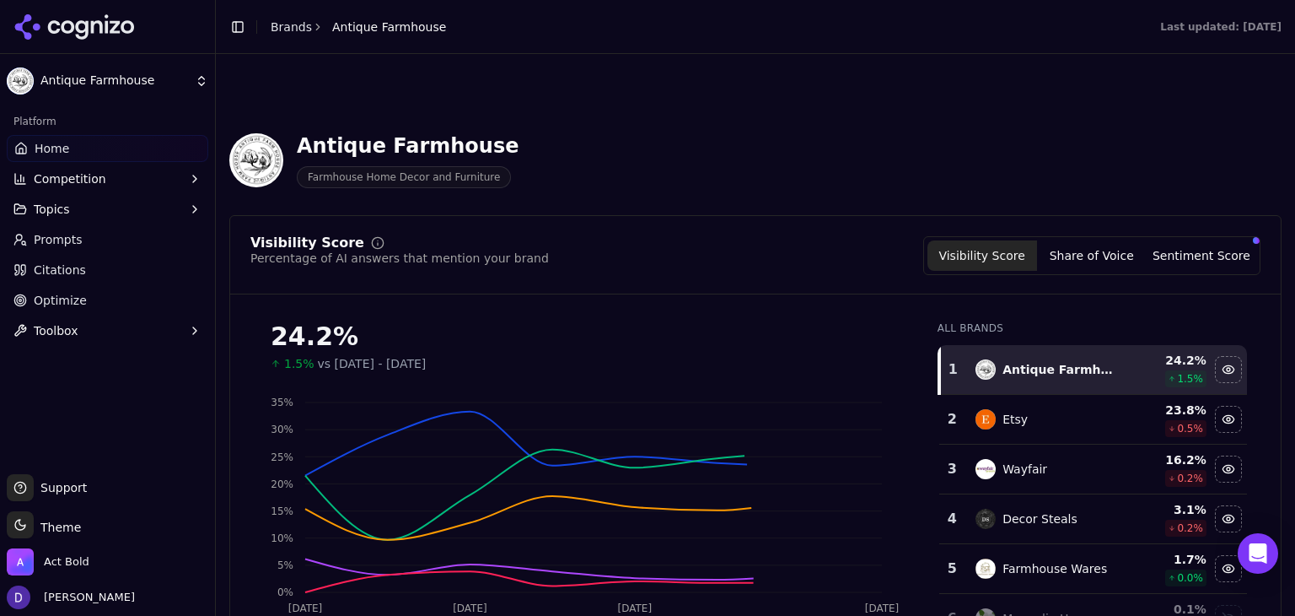
scroll to position [675, 0]
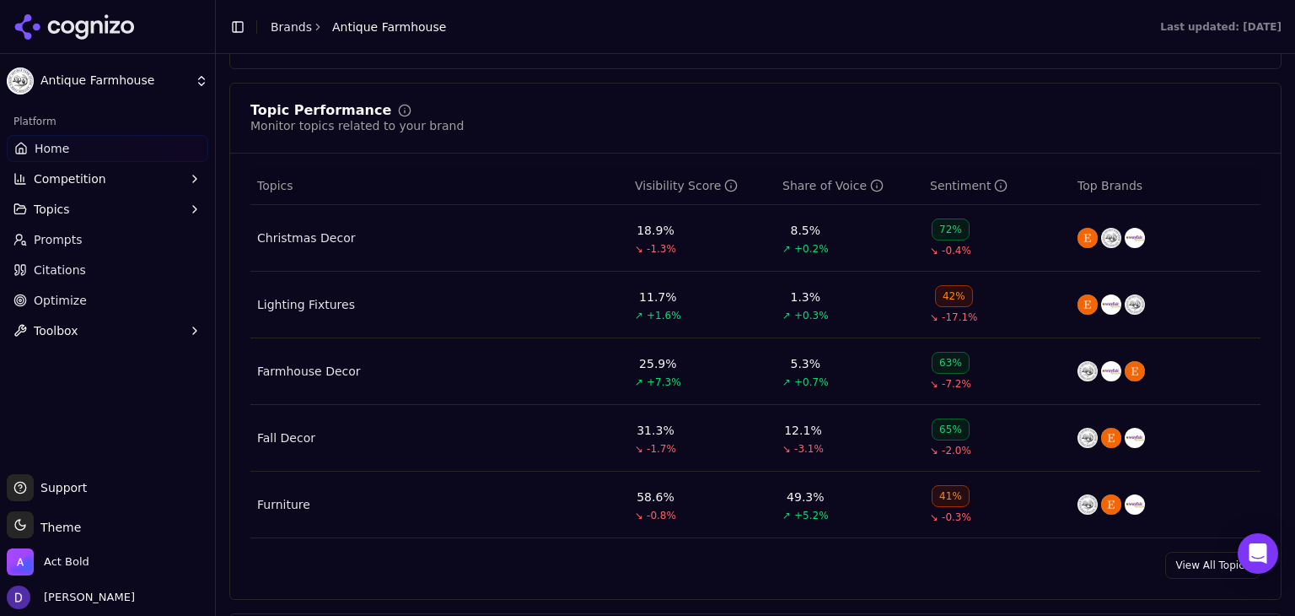
click at [1208, 572] on link "View All Topics" at bounding box center [1212, 565] width 95 height 27
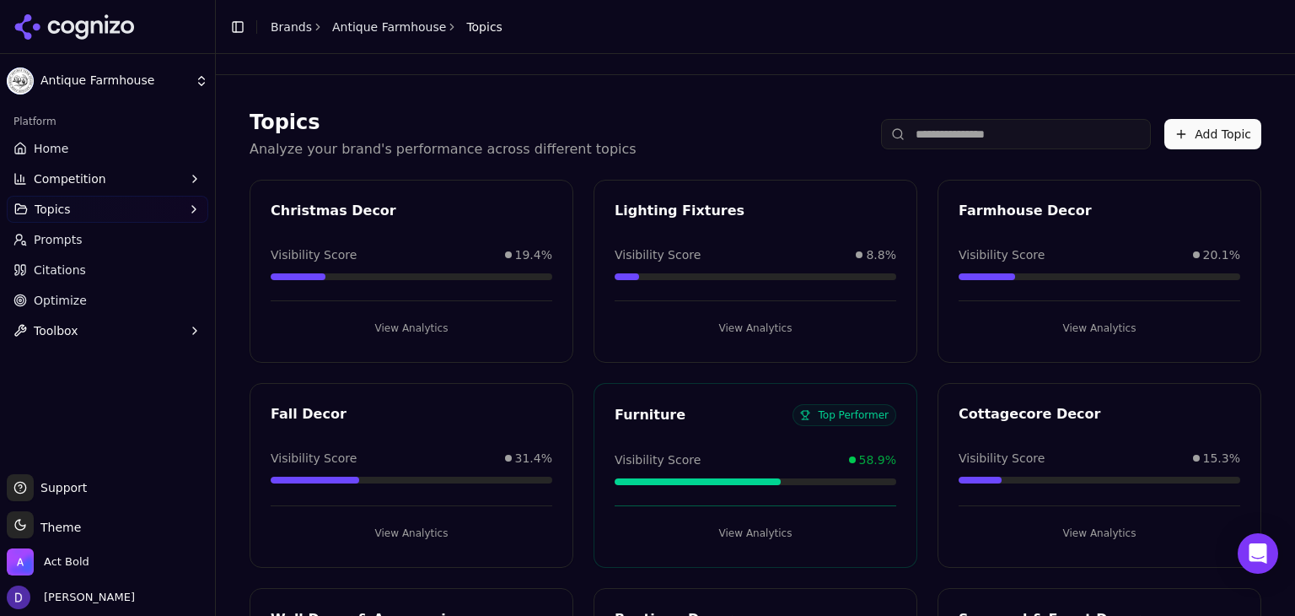
click at [656, 416] on div "Furniture" at bounding box center [704, 415] width 178 height 20
click at [758, 525] on button "View Analytics" at bounding box center [756, 532] width 282 height 27
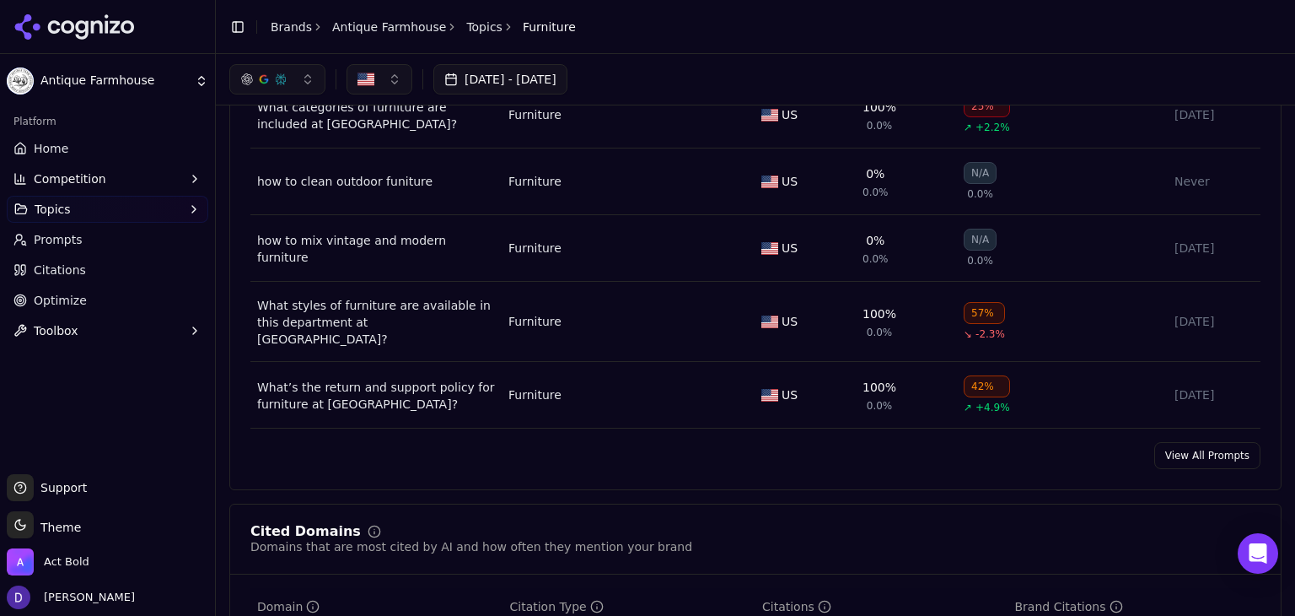
scroll to position [675, 0]
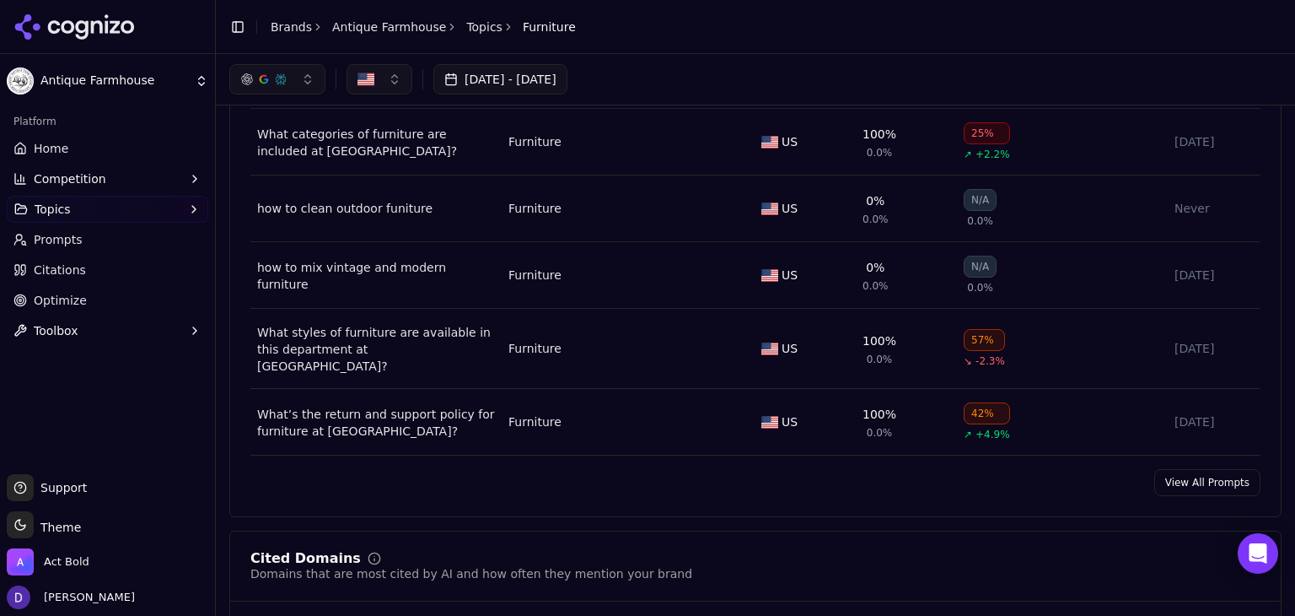
click at [1178, 469] on link "View All Prompts" at bounding box center [1207, 482] width 106 height 27
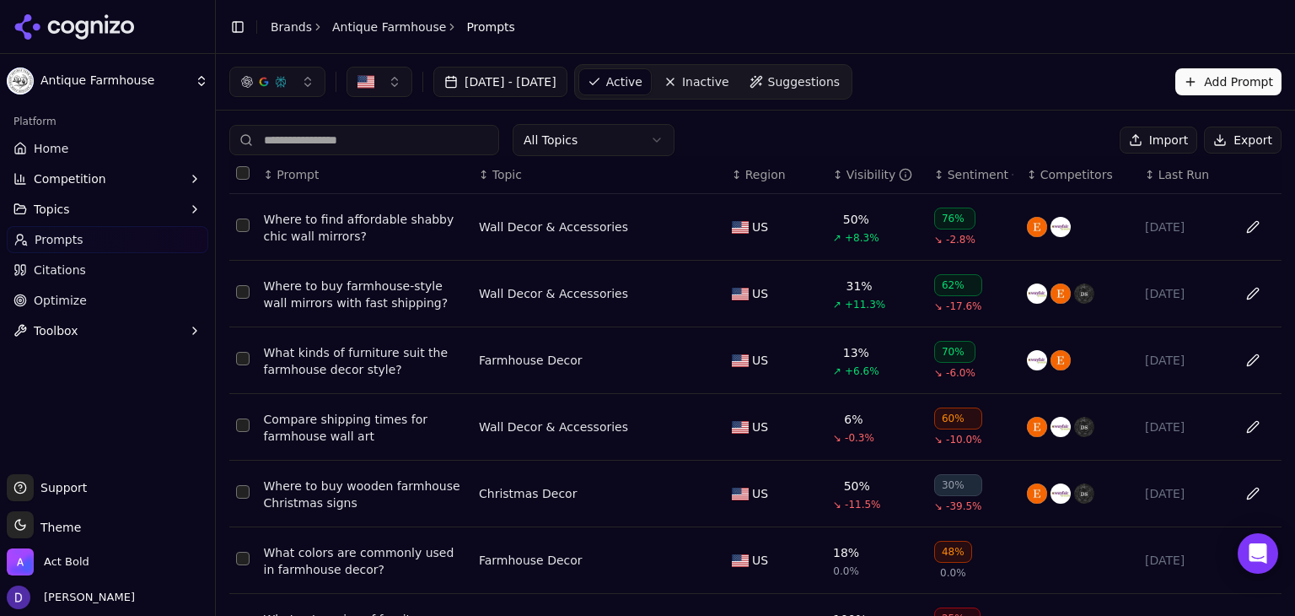
click at [589, 136] on html "Antique Farmhouse Platform Home Competition Topics Prompts Citations Optimize T…" at bounding box center [647, 308] width 1295 height 616
